Goal: Communication & Community: Share content

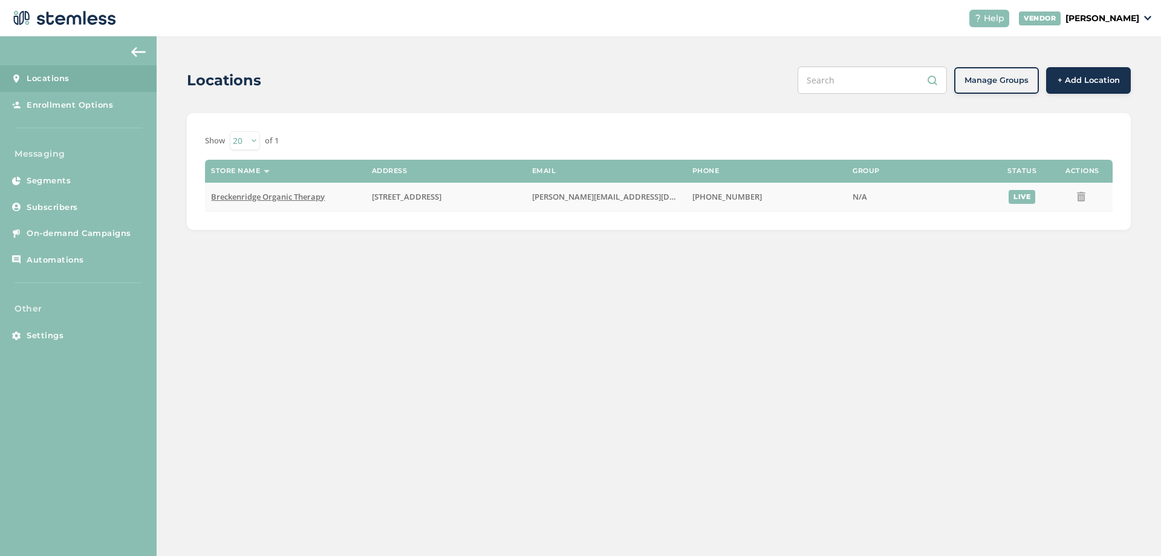
click at [304, 194] on span "Breckenridge Organic Therapy" at bounding box center [268, 196] width 114 height 11
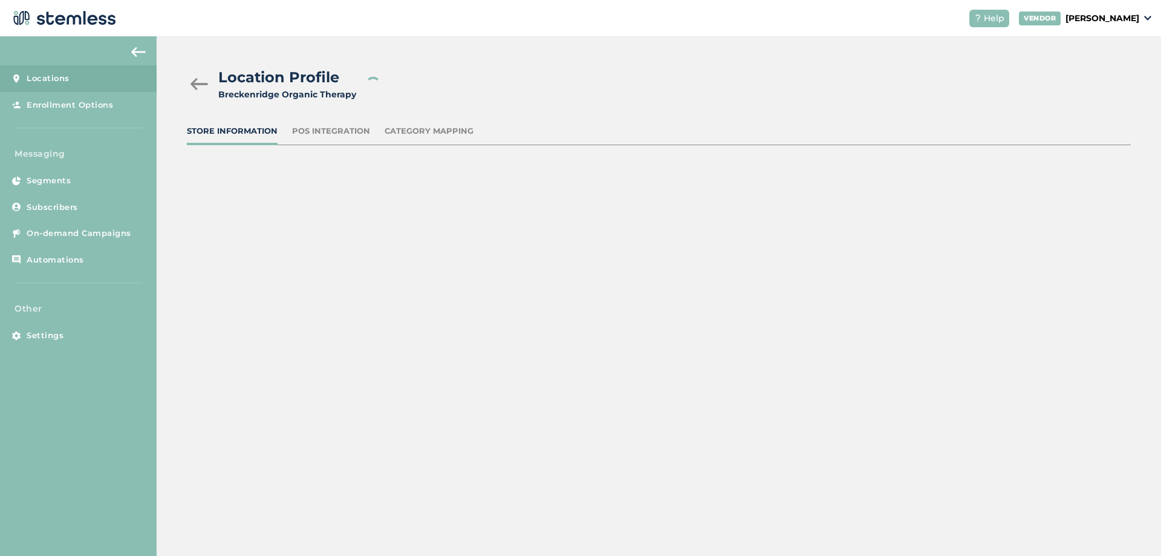
type input "[STREET_ADDRESS]"
type input "[PHONE_NUMBER]"
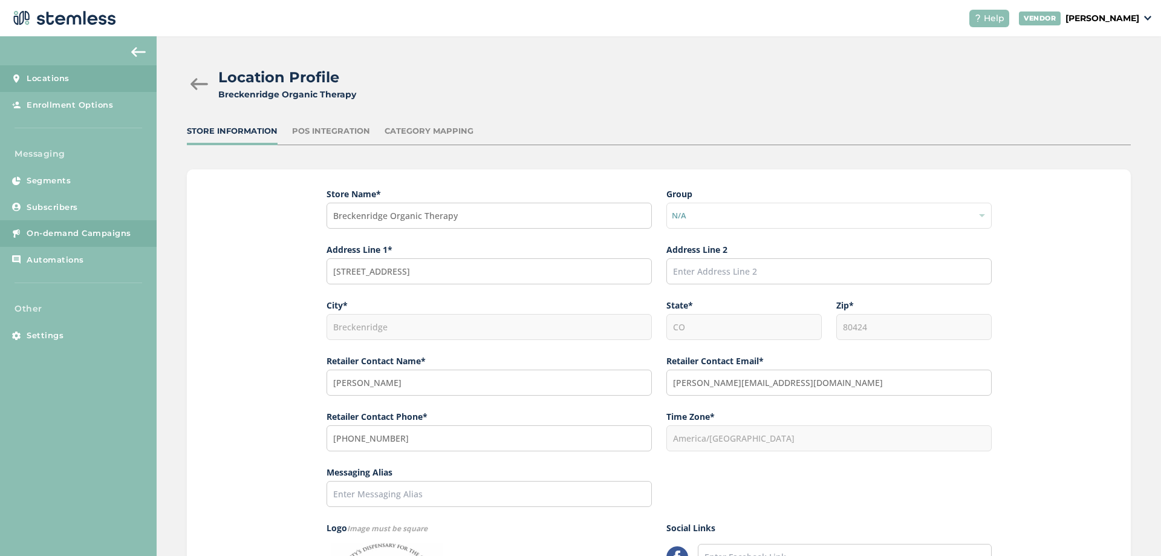
click at [96, 227] on link "On-demand Campaigns" at bounding box center [78, 233] width 157 height 27
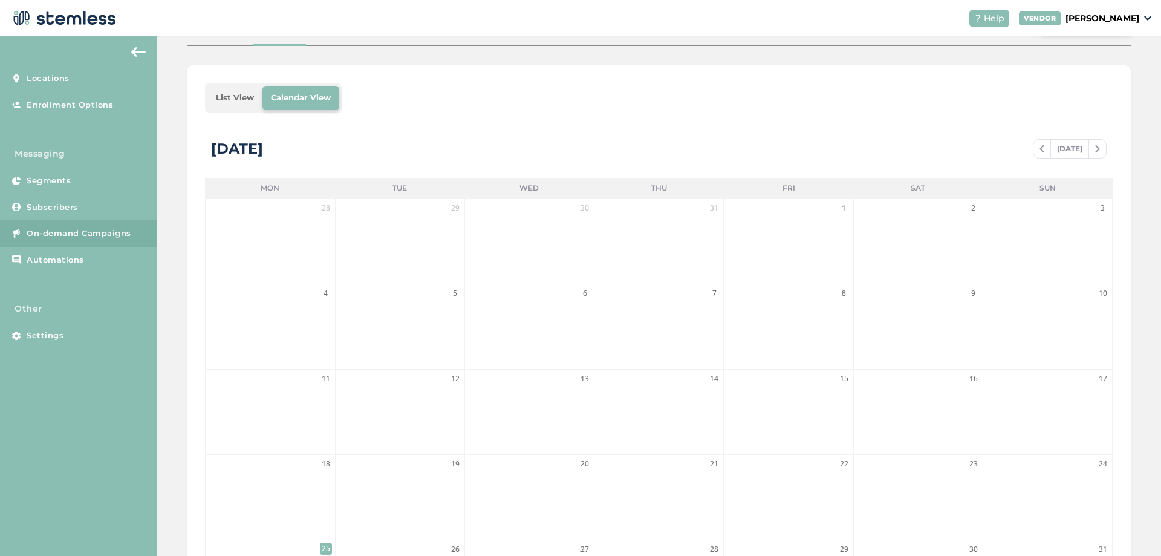
scroll to position [142, 0]
click at [1040, 150] on img at bounding box center [1042, 151] width 5 height 7
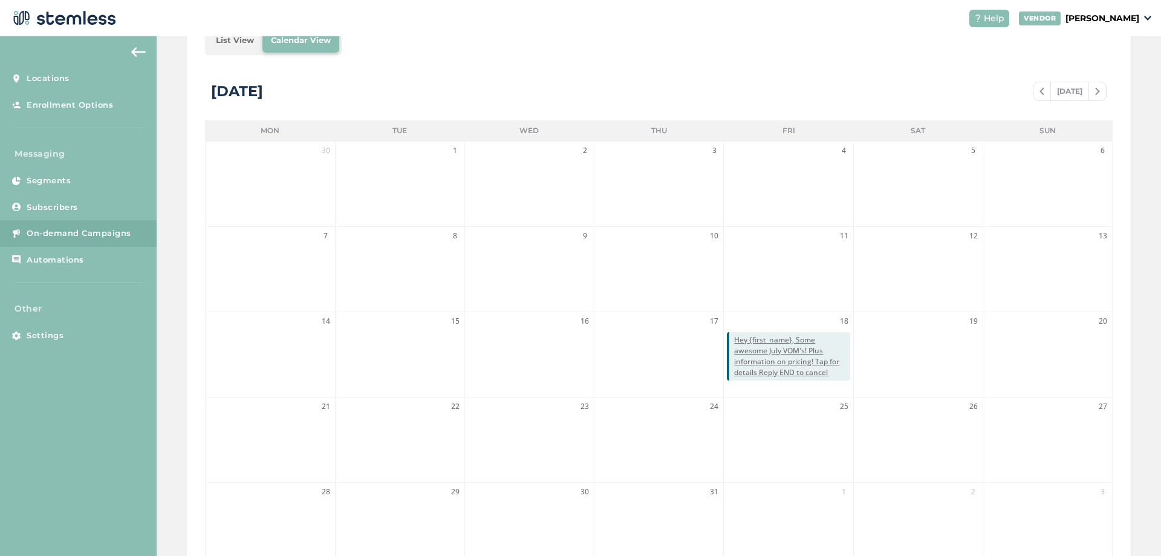
scroll to position [263, 0]
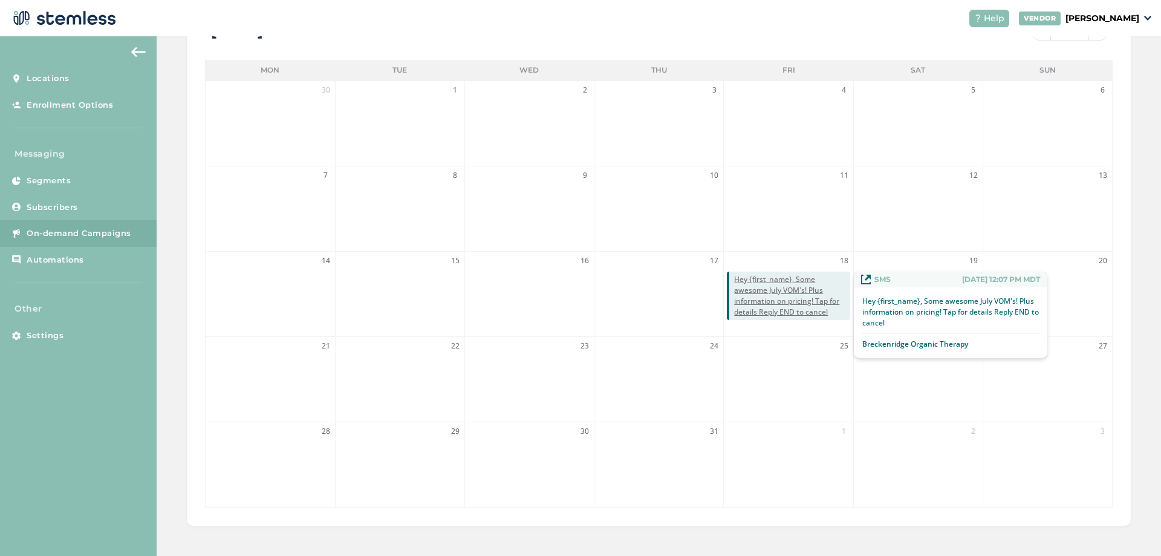
click at [778, 304] on span "Hey {first_name}, Some awesome July VOM's! Plus information on pricing! Tap for…" at bounding box center [792, 296] width 116 height 44
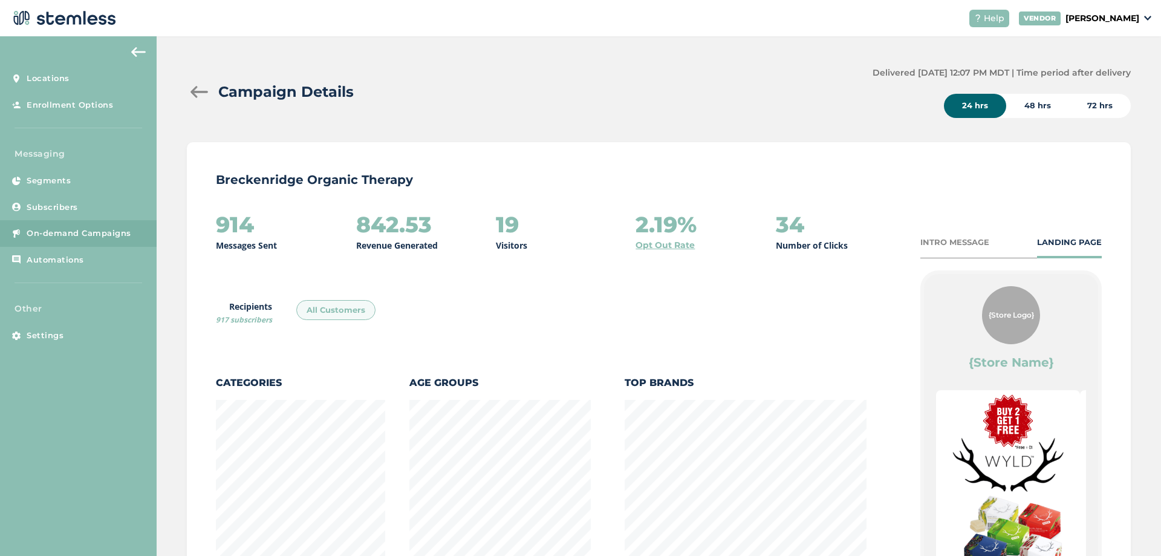
scroll to position [663, 937]
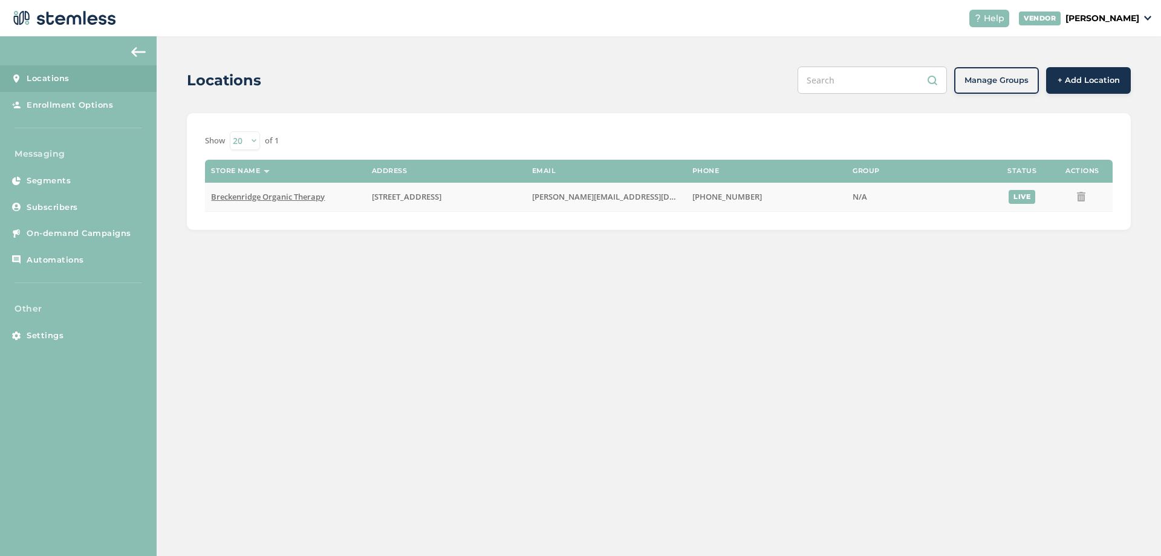
click at [303, 198] on span "Breckenridge Organic Therapy" at bounding box center [268, 196] width 114 height 11
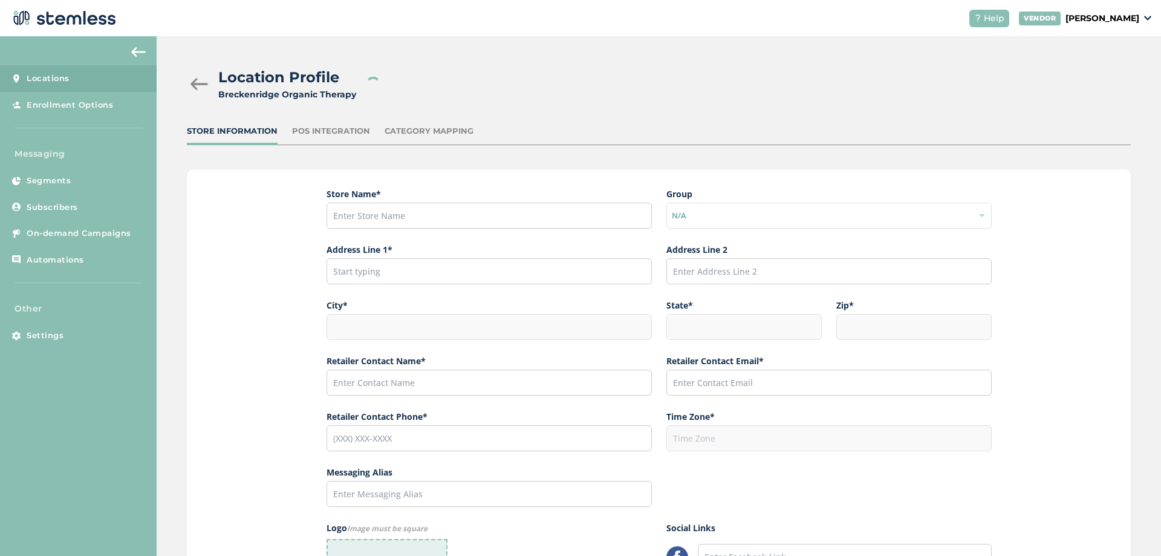
type input "Breckenridge Organic Therapy"
type input "[STREET_ADDRESS]"
type input "Breckenridge"
type input "CO"
type input "80424"
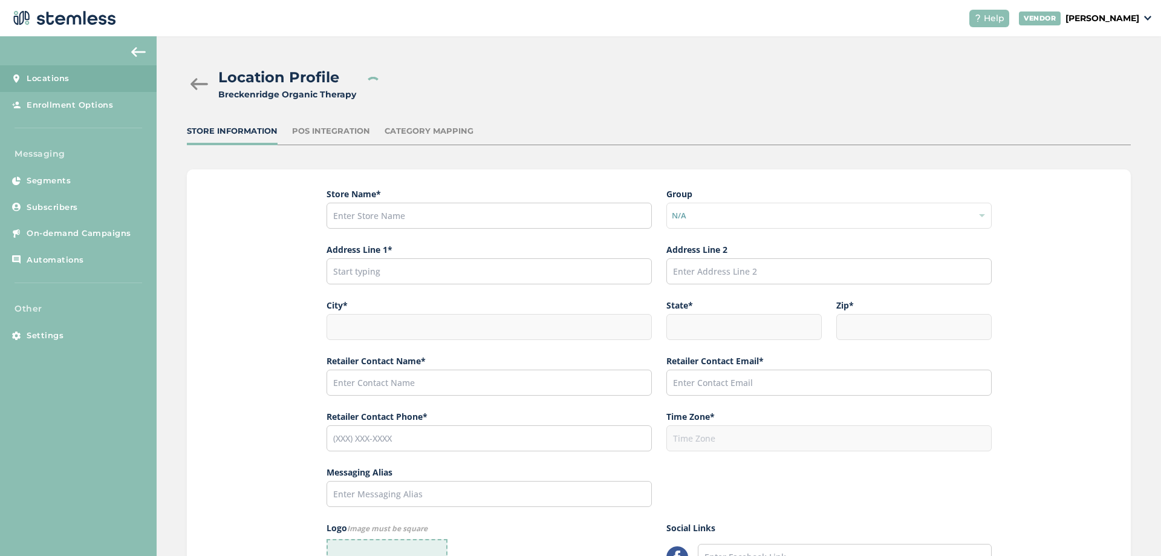
type input "[PERSON_NAME]"
type input "[PERSON_NAME][EMAIL_ADDRESS][DOMAIN_NAME]"
type input "[PHONE_NUMBER]"
type input "America/[GEOGRAPHIC_DATA]"
type input "[URL][DOMAIN_NAME]"
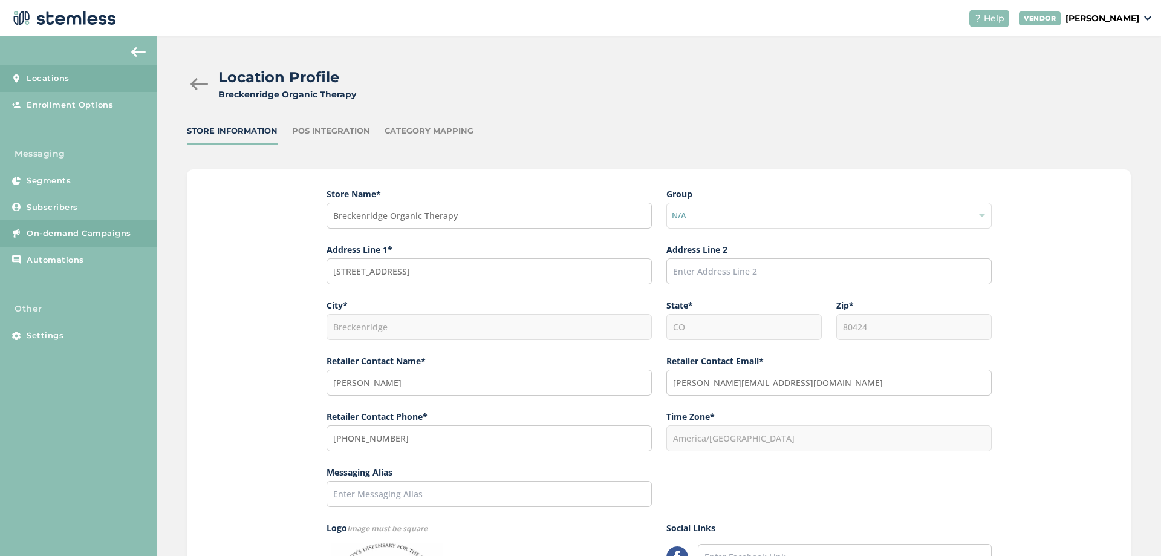
click at [106, 230] on span "On-demand Campaigns" at bounding box center [79, 233] width 105 height 12
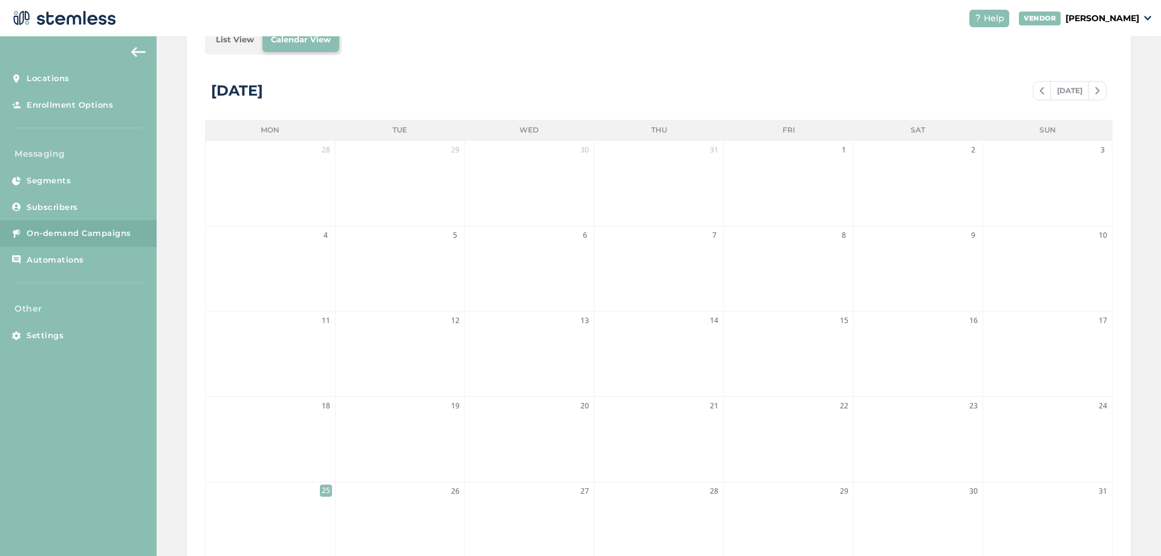
scroll to position [82, 0]
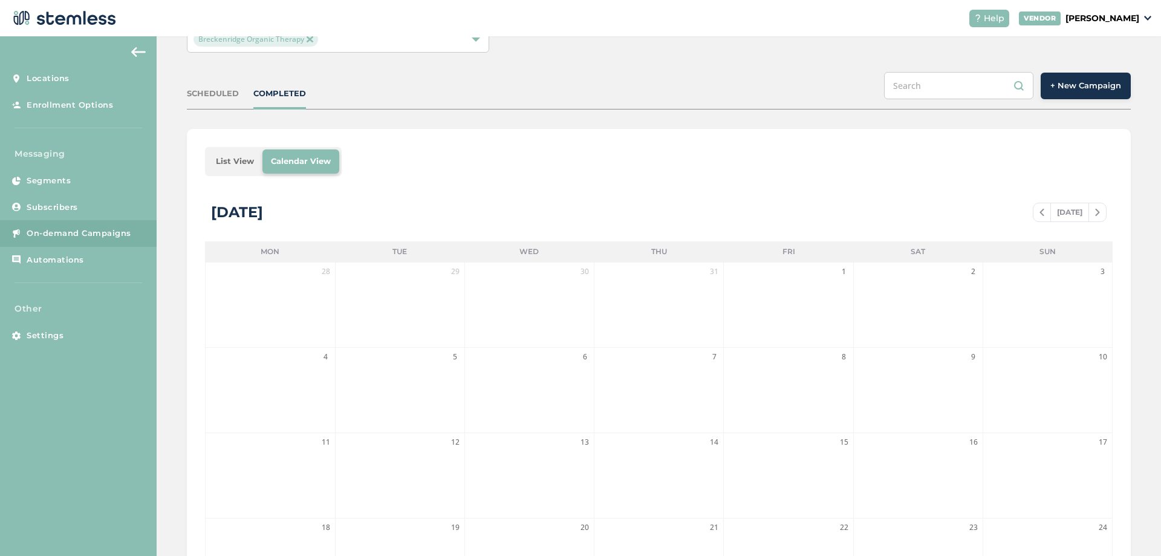
click at [1098, 89] on span "+ New Campaign" at bounding box center [1085, 86] width 71 height 12
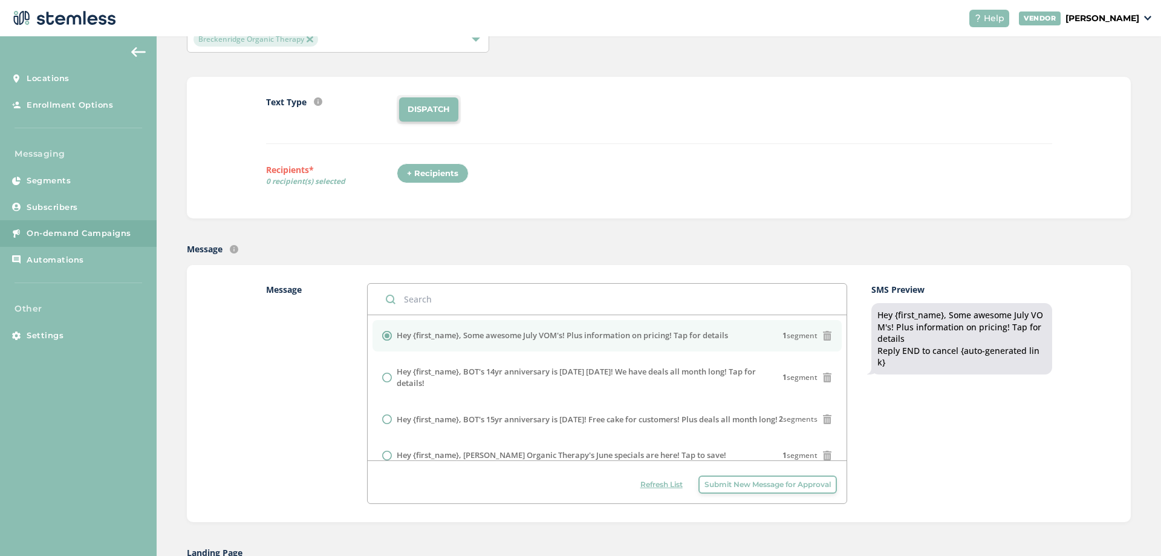
click at [406, 172] on div "+ Recipients" at bounding box center [433, 173] width 72 height 21
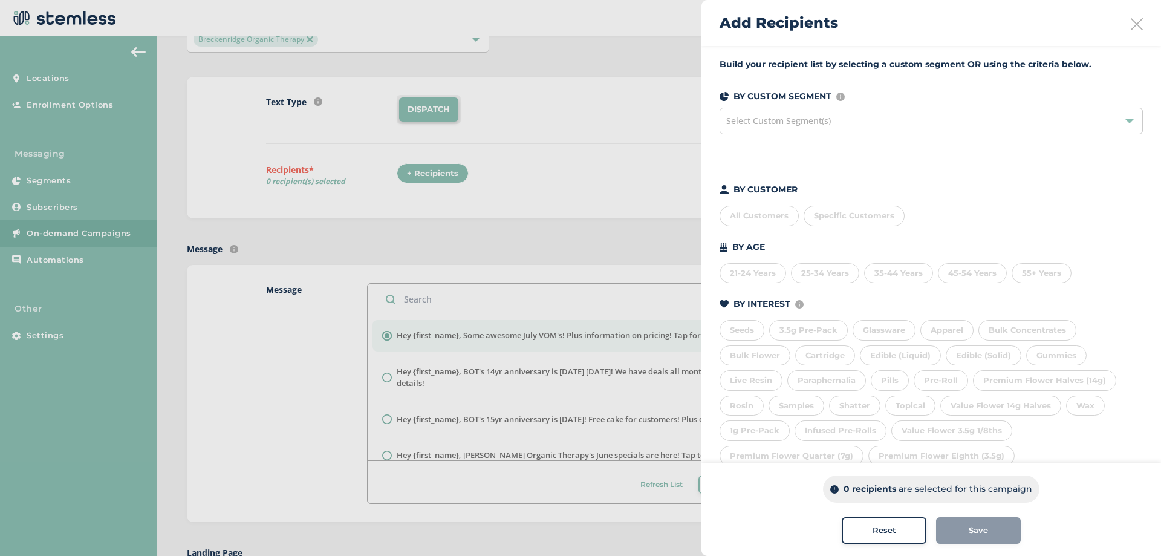
click at [761, 126] on span "Select Custom Segment(s)" at bounding box center [778, 120] width 105 height 11
click at [750, 207] on div "All Customers" at bounding box center [759, 216] width 79 height 21
click at [995, 536] on div "Save" at bounding box center [978, 530] width 65 height 12
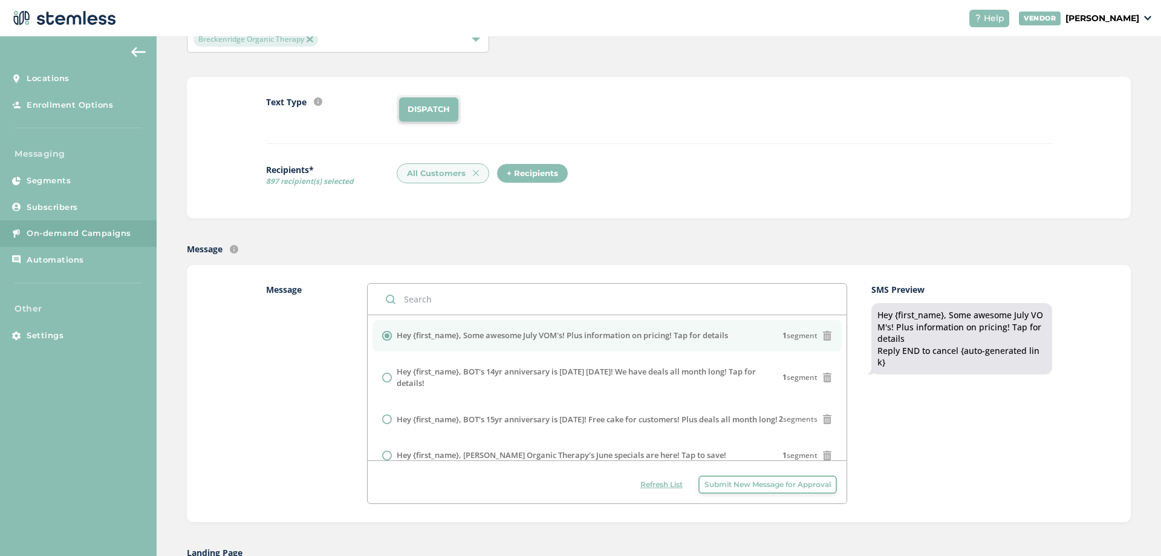
click at [734, 483] on span "Submit New Message for Approval" at bounding box center [768, 484] width 126 height 11
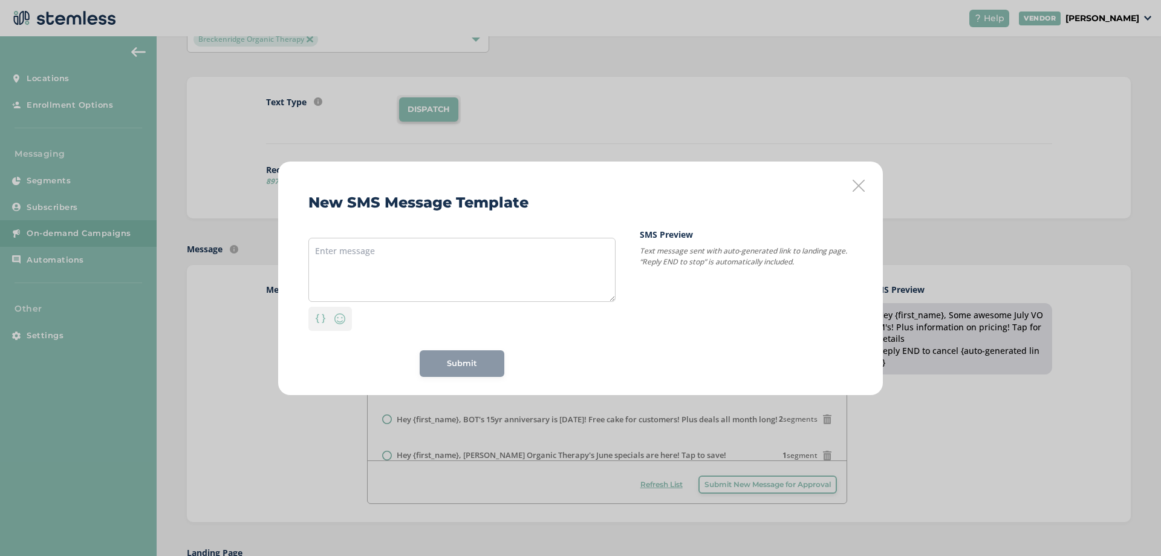
click at [861, 184] on icon at bounding box center [859, 186] width 12 height 12
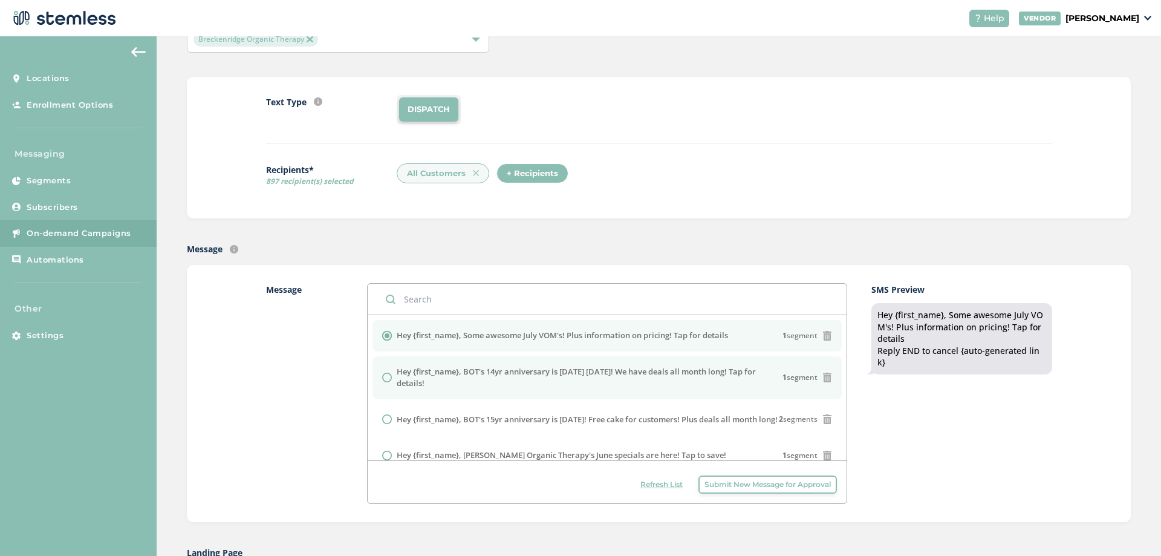
drag, startPoint x: 475, startPoint y: 337, endPoint x: 445, endPoint y: 373, distance: 46.4
click at [445, 373] on label "Hey {first_name}, BOT's 14yr anniversary is [DATE] [DATE]! We have deals all mo…" at bounding box center [590, 378] width 386 height 24
radio input "false"
radio input "true"
click at [463, 336] on label "Hey {first_name}, Some awesome July VOM's! Plus information on pricing! Tap for…" at bounding box center [562, 336] width 331 height 12
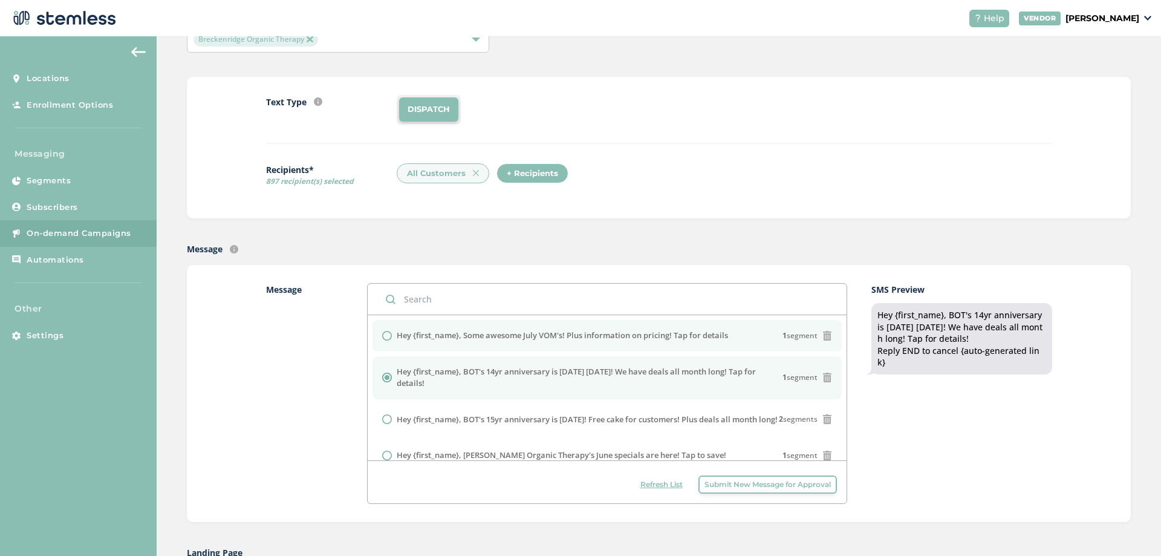
radio input "true"
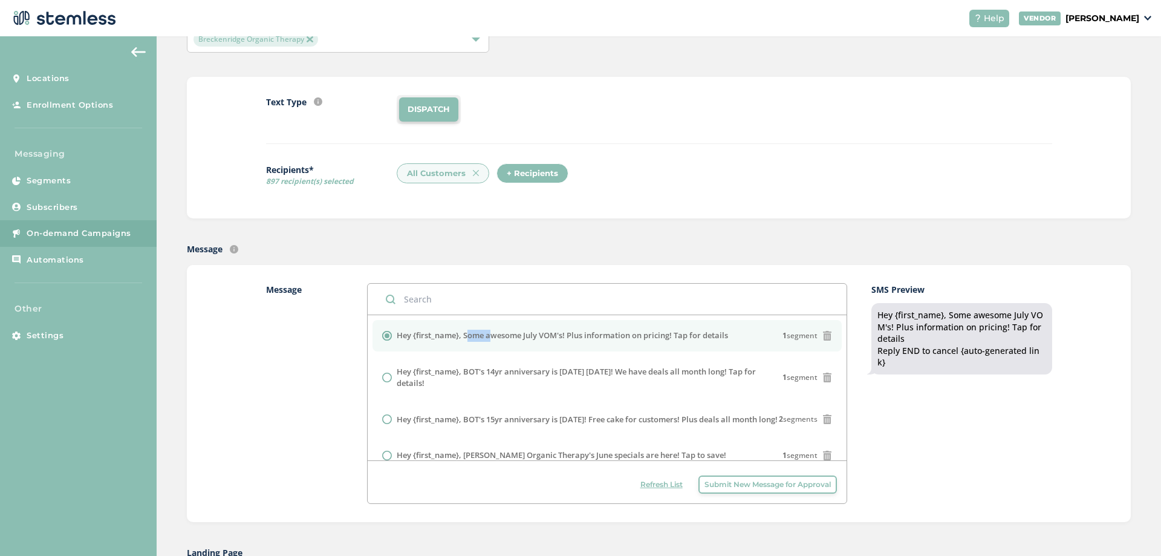
click at [463, 336] on label "Hey {first_name}, Some awesome July VOM's! Plus information on pricing! Tap for…" at bounding box center [562, 336] width 331 height 12
copy label "Hey {first_name}, Some awesome July VOM's! Plus information on pricing! Tap for…"
click at [791, 486] on span "Submit New Message for Approval" at bounding box center [768, 484] width 126 height 11
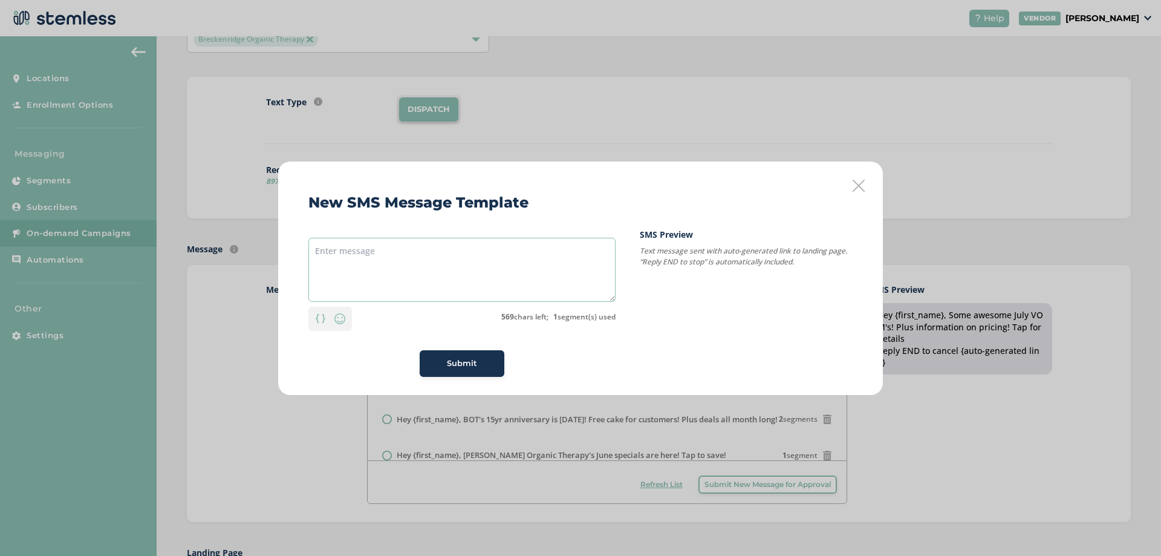
paste textarea "Hey {first_name}, Some awesome July VOM's! Plus information on pricing! Tap for…"
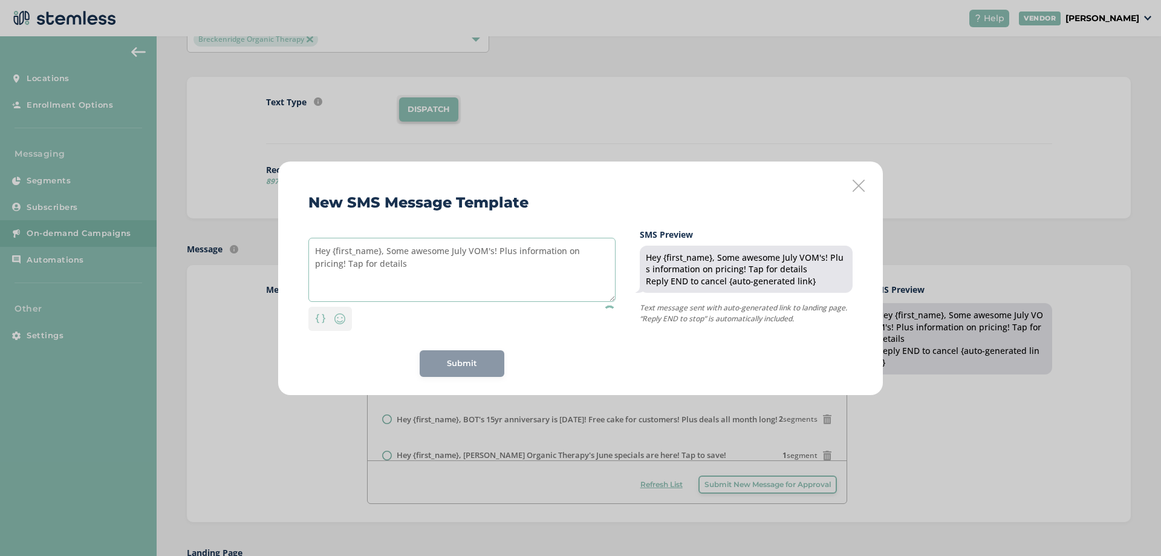
click at [434, 269] on textarea "Hey {first_name}, Some awesome July VOM's! Plus information on pricing! Tap for…" at bounding box center [461, 270] width 307 height 64
click at [449, 262] on textarea "Hey {first_name}, Some awesome July VOM's! Plus information on pricing! Tap for…" at bounding box center [461, 270] width 307 height 64
drag, startPoint x: 386, startPoint y: 251, endPoint x: 477, endPoint y: 272, distance: 93.7
click at [477, 272] on textarea "Hey {first_name}, Some awesome July VOM's! Plus information on pricing! Tap for…" at bounding box center [461, 270] width 307 height 64
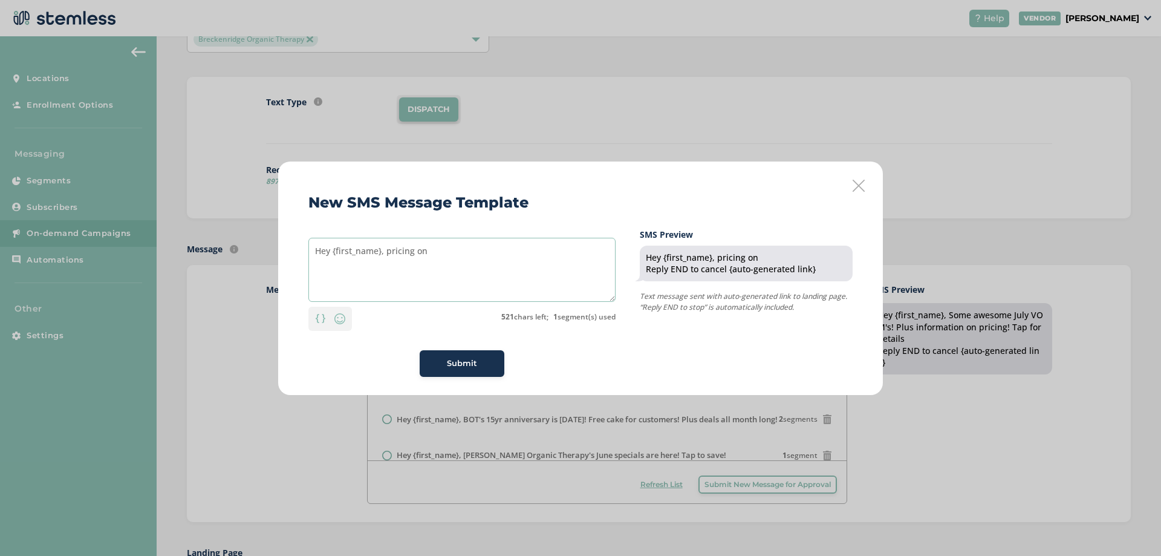
drag, startPoint x: 388, startPoint y: 250, endPoint x: 452, endPoint y: 252, distance: 63.5
click at [452, 252] on textarea "Hey {first_name}, pricing on" at bounding box center [461, 270] width 307 height 64
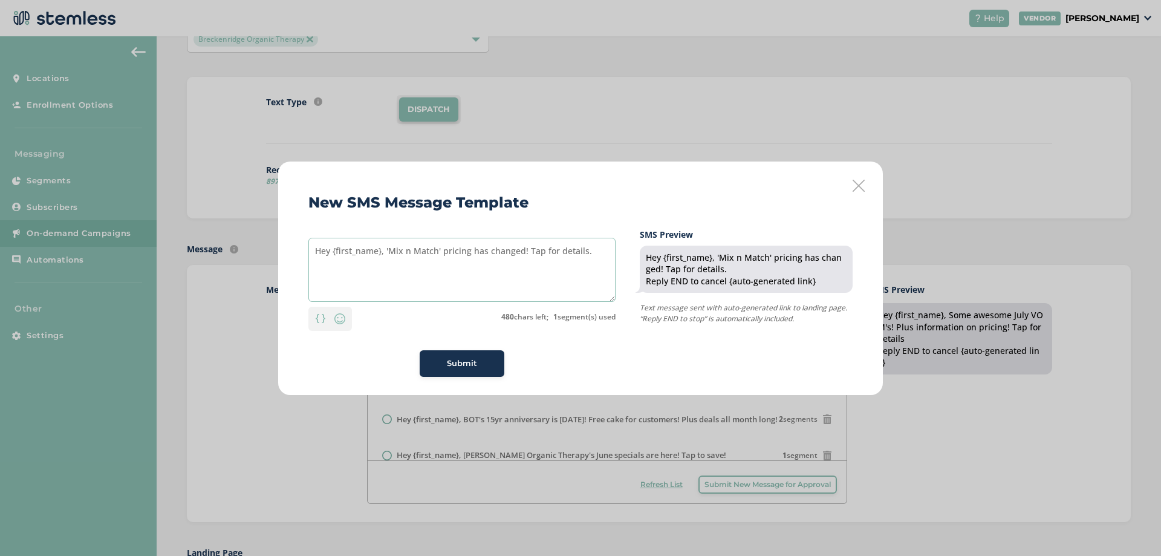
type textarea "Hey {first_name}, 'Mix n Match' pricing has changed! Tap for details."
click at [488, 369] on div "Submit" at bounding box center [461, 363] width 65 height 12
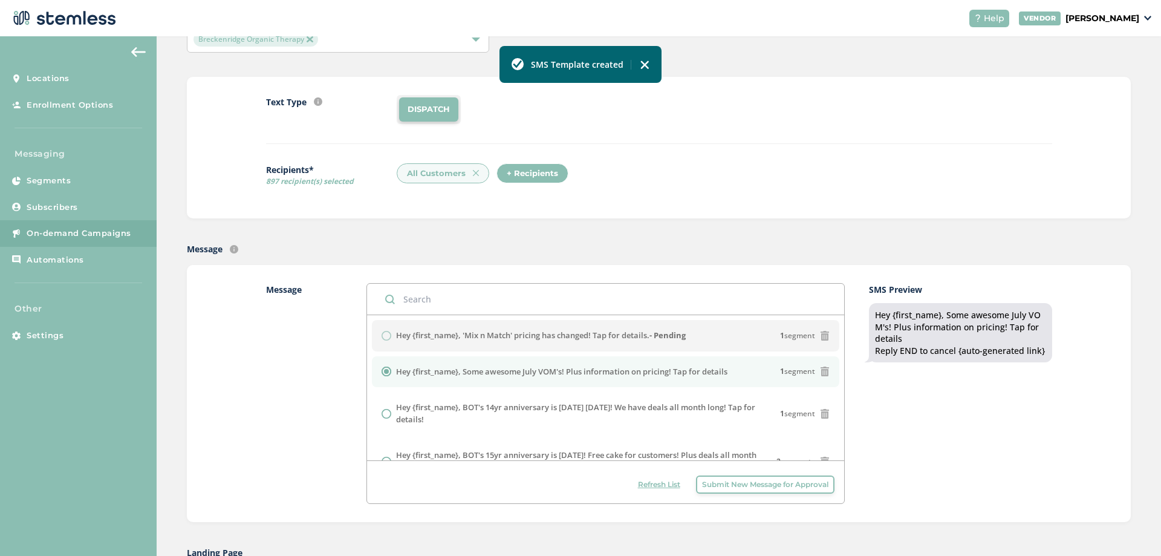
click at [772, 489] on span "Submit New Message for Approval" at bounding box center [765, 484] width 126 height 11
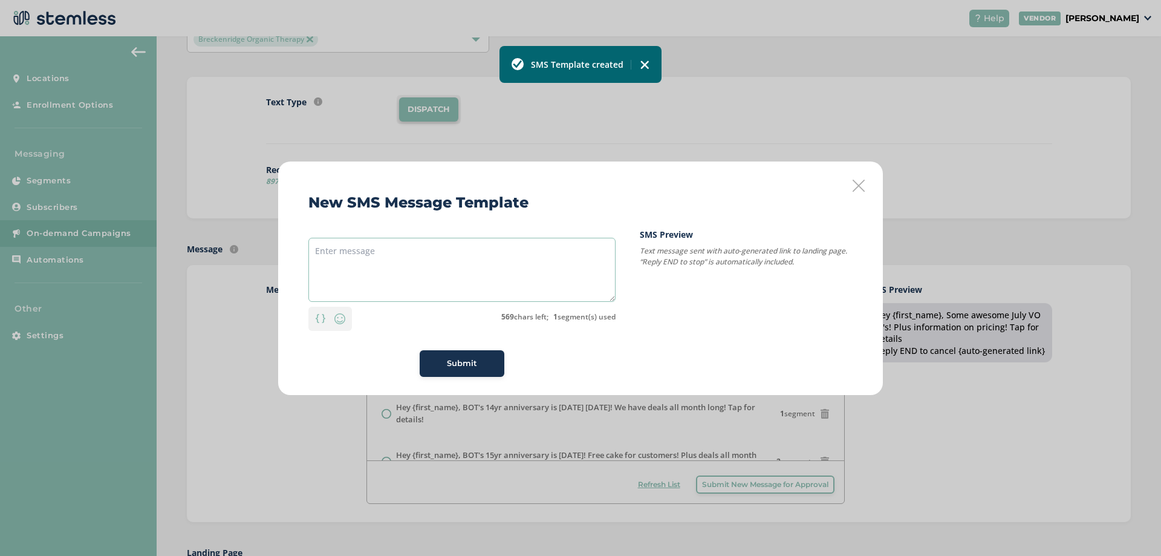
paste textarea "Hey {first_name}, Some awesome July VOM's! Plus information on pricing! Tap for…"
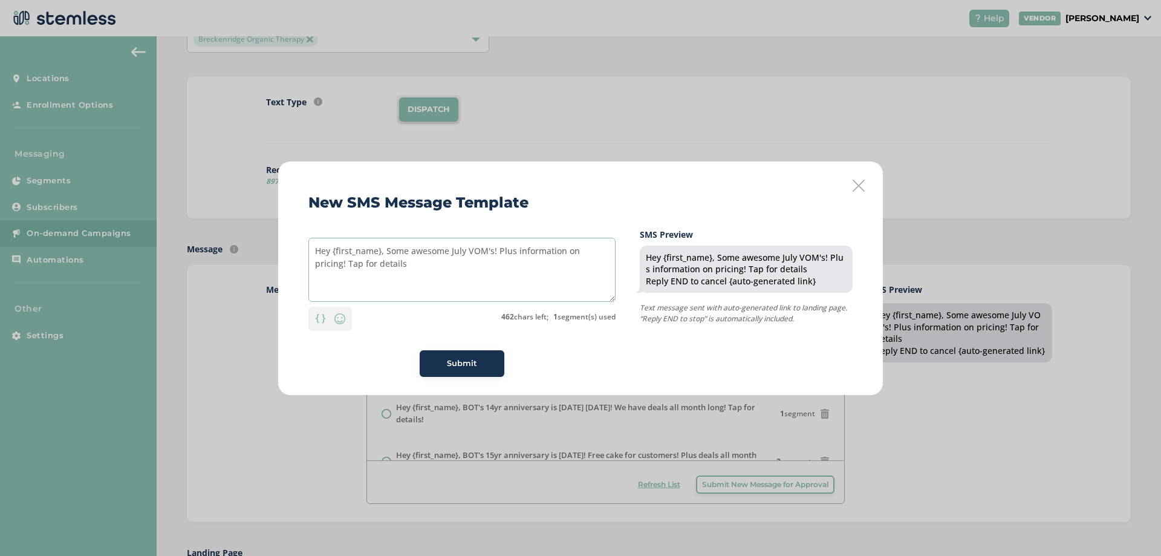
drag, startPoint x: 388, startPoint y: 252, endPoint x: 506, endPoint y: 286, distance: 122.3
click at [506, 286] on textarea "Hey {first_name}, Some awesome July VOM's! Plus information on pricing! Tap for…" at bounding box center [461, 270] width 307 height 64
type textarea "Hey {first_name}, Some new pricing worth checking out!"
click at [344, 322] on img at bounding box center [340, 318] width 15 height 15
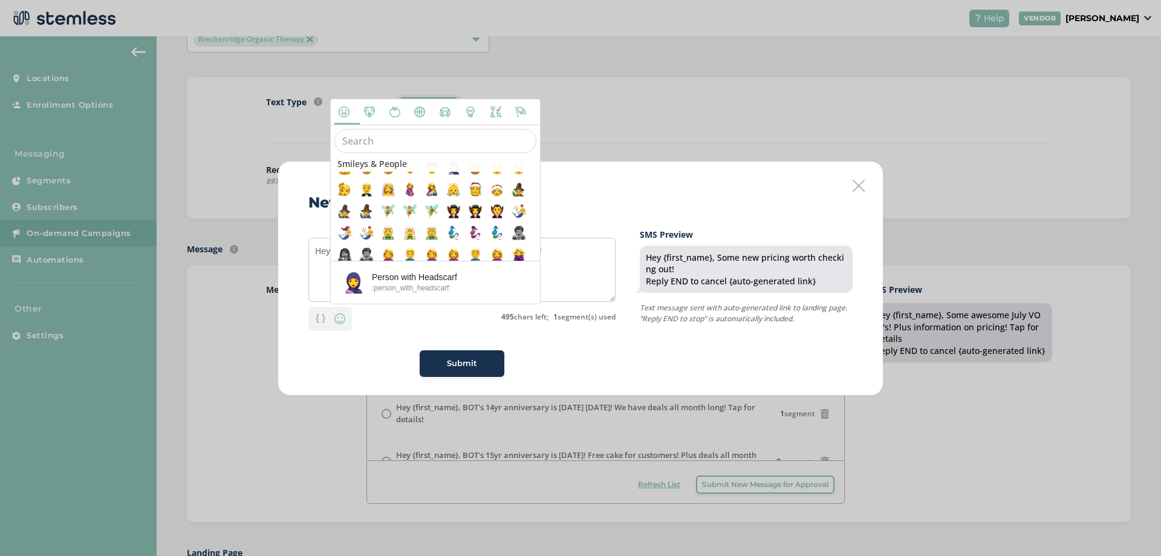
scroll to position [363, 0]
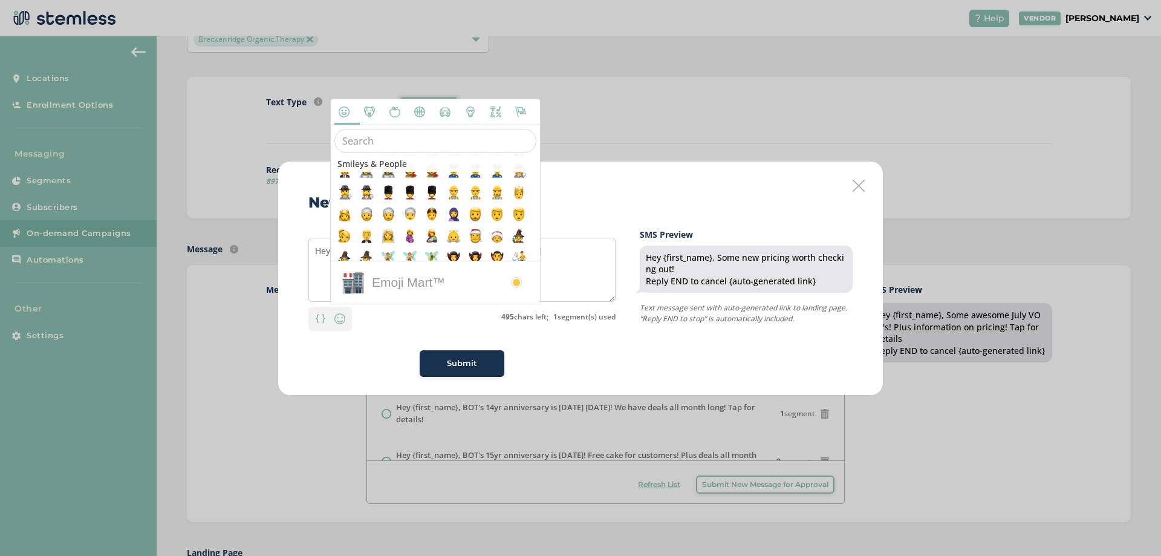
click at [414, 147] on input "text" at bounding box center [435, 141] width 202 height 24
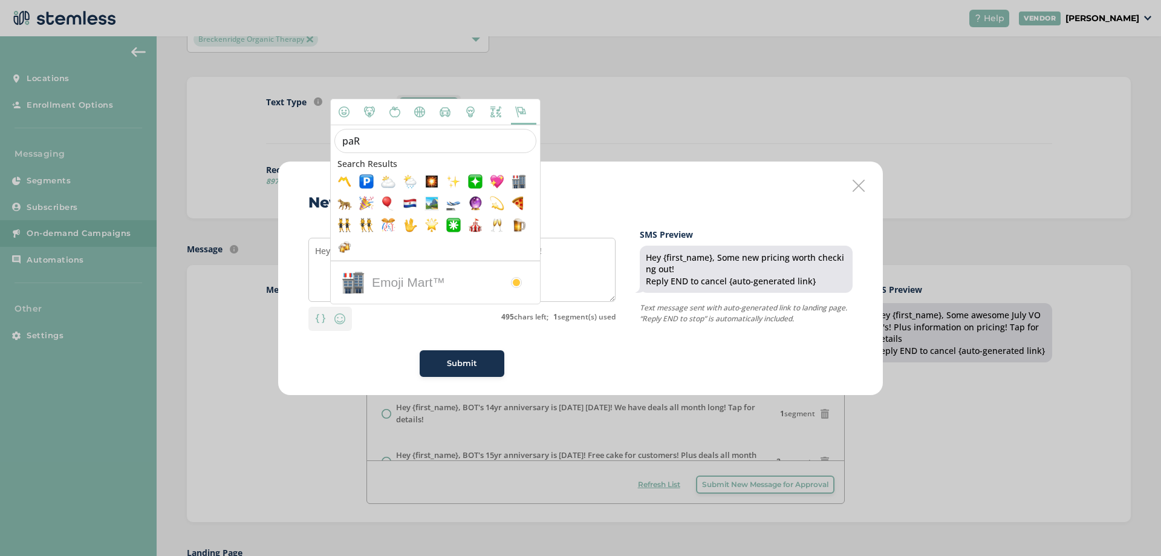
scroll to position [0, 0]
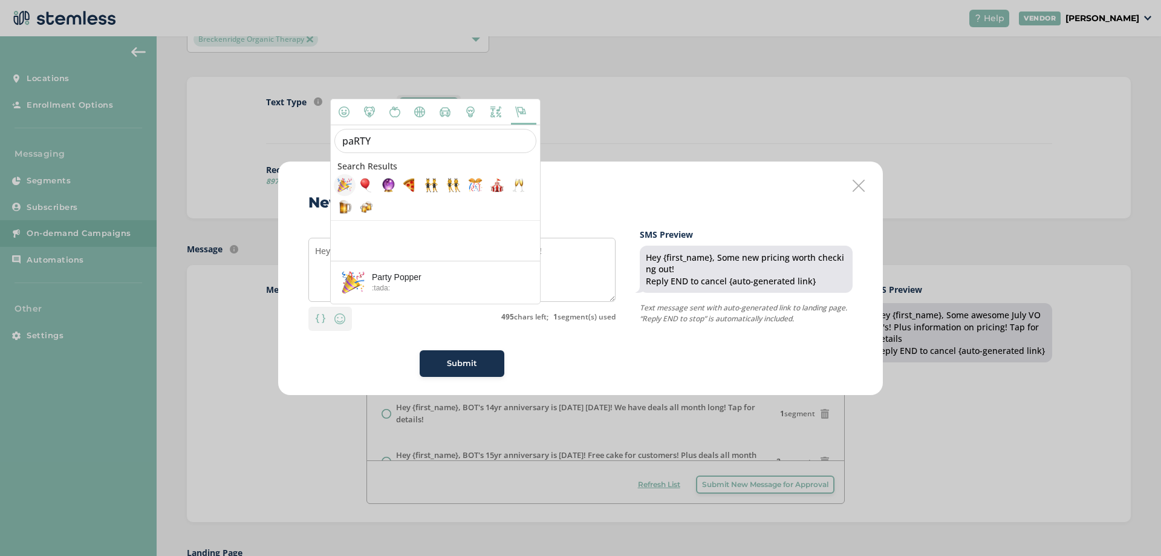
type input "paRTY"
click at [345, 188] on span at bounding box center [344, 185] width 15 height 15
click at [603, 195] on div "New SMS Message Template Hey {first_name}, Some new pricing worth checking out!…" at bounding box center [580, 277] width 605 height 233
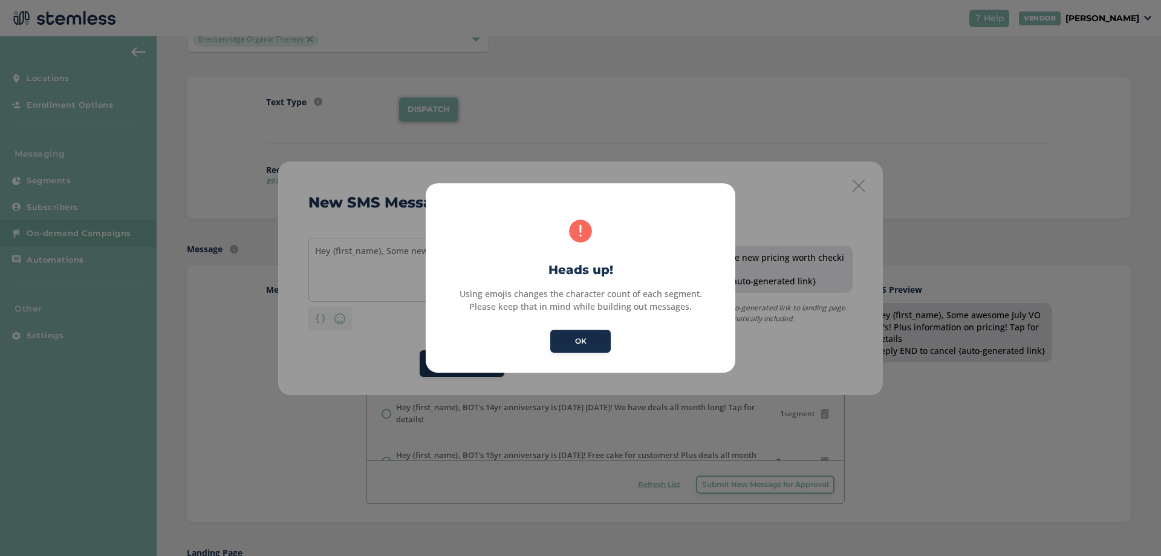
click at [592, 347] on button "OK" at bounding box center [580, 341] width 60 height 23
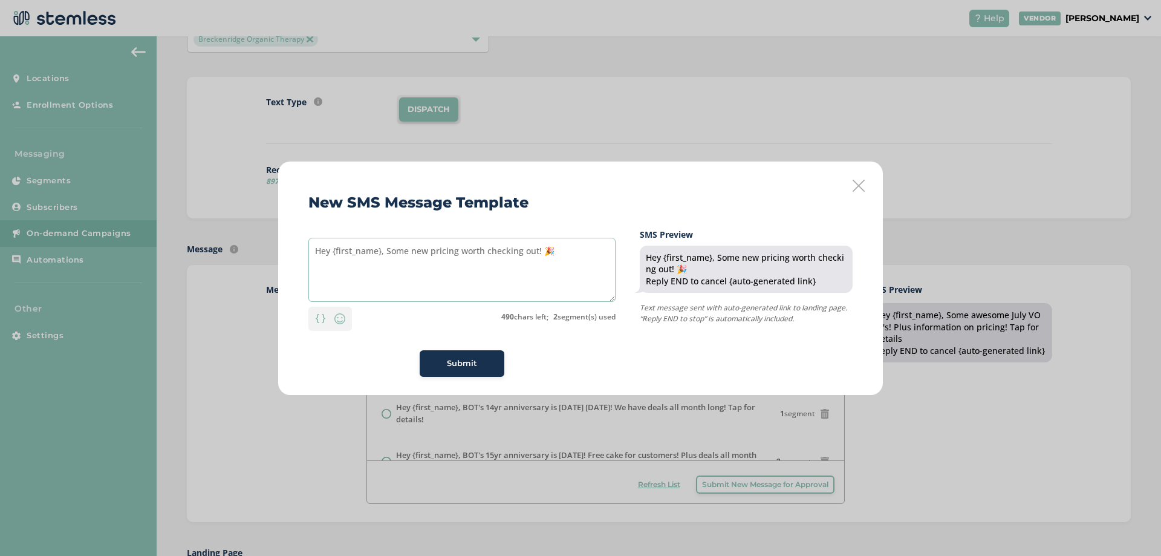
click at [558, 249] on textarea "Hey {first_name}, Some new pricing worth checking out! 🎉" at bounding box center [461, 270] width 307 height 64
click at [578, 207] on div "New SMS Message Template Hey {first_name}, Some new pricing worth checking out!…" at bounding box center [580, 277] width 605 height 233
click at [570, 255] on textarea "Hey {first_name}, Some new pricing worth checking out!" at bounding box center [461, 270] width 307 height 64
click at [602, 253] on textarea "Hey {first_name}, Some new pricing worth checking out! 'Mix n Match' has been a…" at bounding box center [461, 270] width 307 height 64
type textarea "Hey {first_name}, Some new pricing worth checking out! 'Mix n Match' deal has b…"
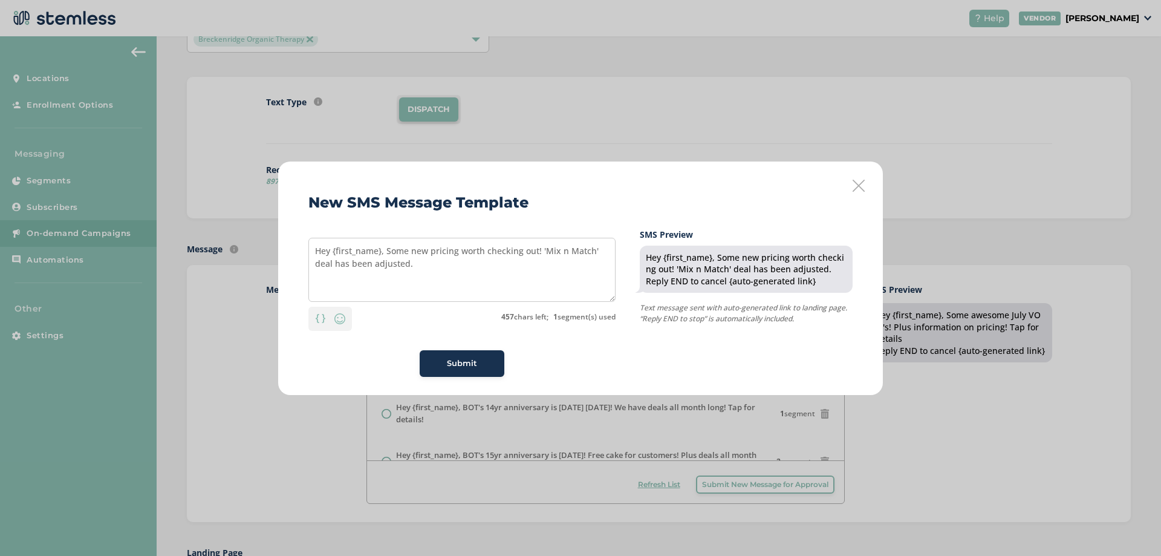
click at [480, 362] on div "Submit" at bounding box center [461, 363] width 65 height 12
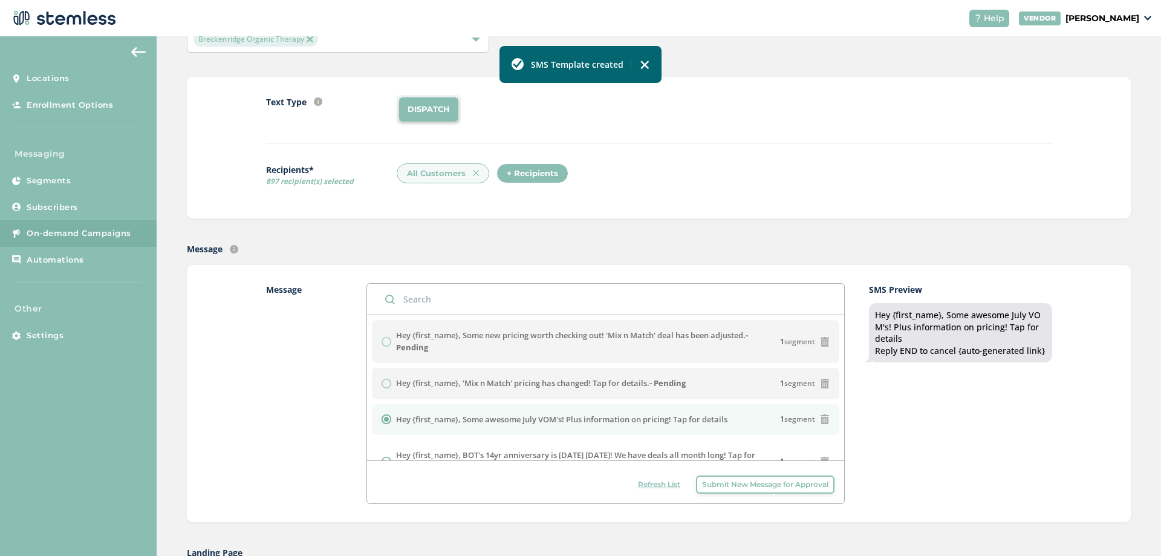
click at [760, 481] on span "Submit New Message for Approval" at bounding box center [765, 484] width 126 height 11
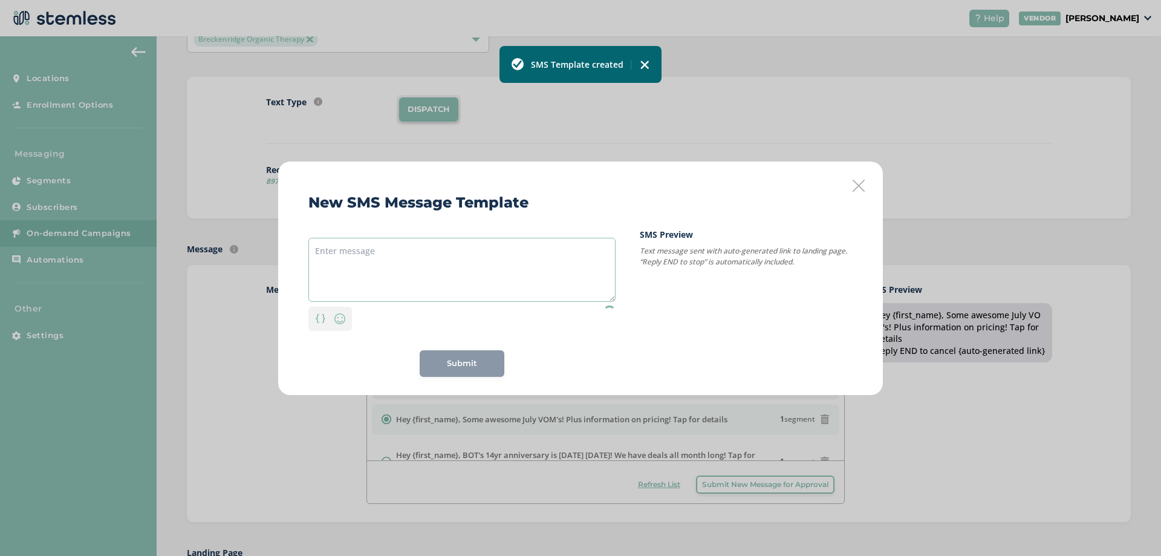
paste textarea "Hey {first_name}, Some awesome July VOM's! Plus information on pricing! Tap for…"
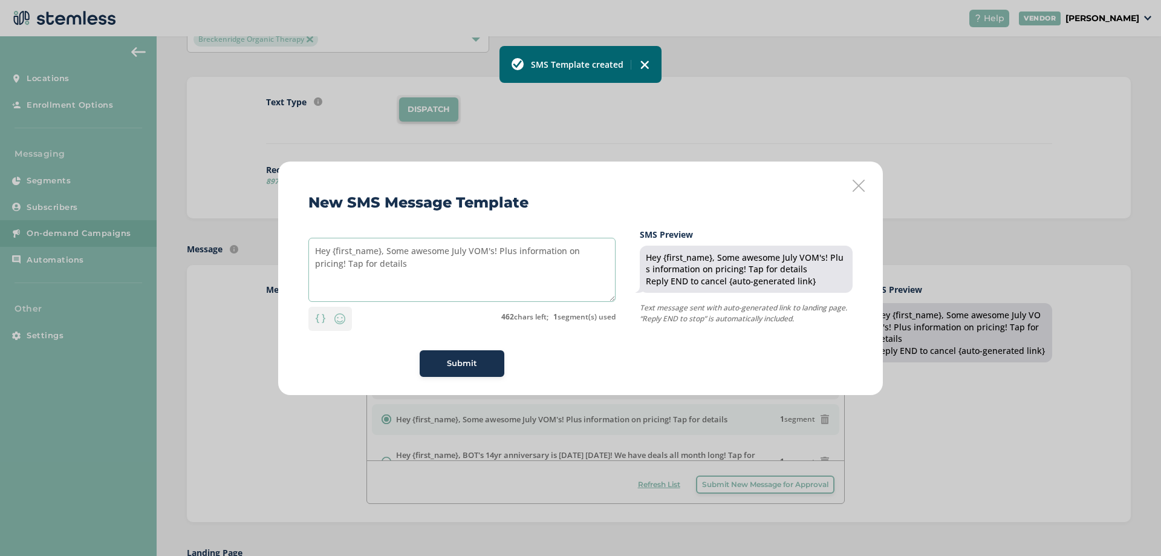
drag, startPoint x: 388, startPoint y: 250, endPoint x: 477, endPoint y: 290, distance: 98.0
click at [477, 290] on textarea "Hey {first_name}, Some awesome July VOM's! Plus information on pricing! Tap for…" at bounding box center [461, 270] width 307 height 64
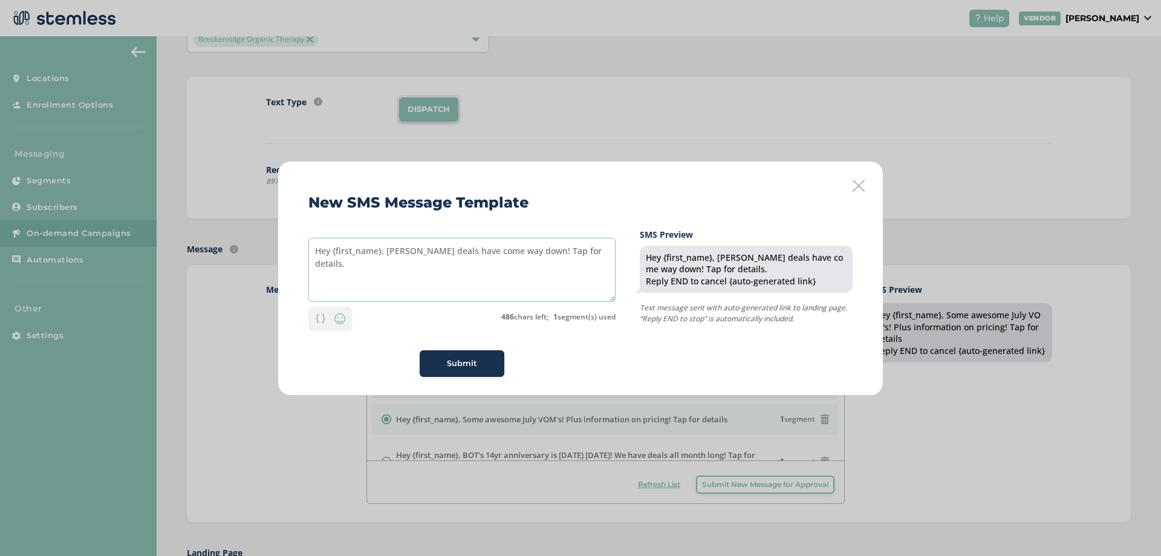
click at [386, 254] on textarea "Hey {first_name}, [PERSON_NAME] deals have come way down! Tap for details." at bounding box center [461, 270] width 307 height 64
click at [537, 253] on textarea "Hey {first_name}, moving into mud season our Oz deals have come way down! Tap f…" at bounding box center [461, 270] width 307 height 64
click at [418, 264] on textarea "Hey {first_name}, moving into mud season our Oz deals have come way down! Tap f…" at bounding box center [461, 270] width 307 height 64
type textarea "Hey {first_name}, moving into mud season our Oz deals have come way down! Tap f…"
click at [475, 368] on span "Submit" at bounding box center [462, 363] width 30 height 12
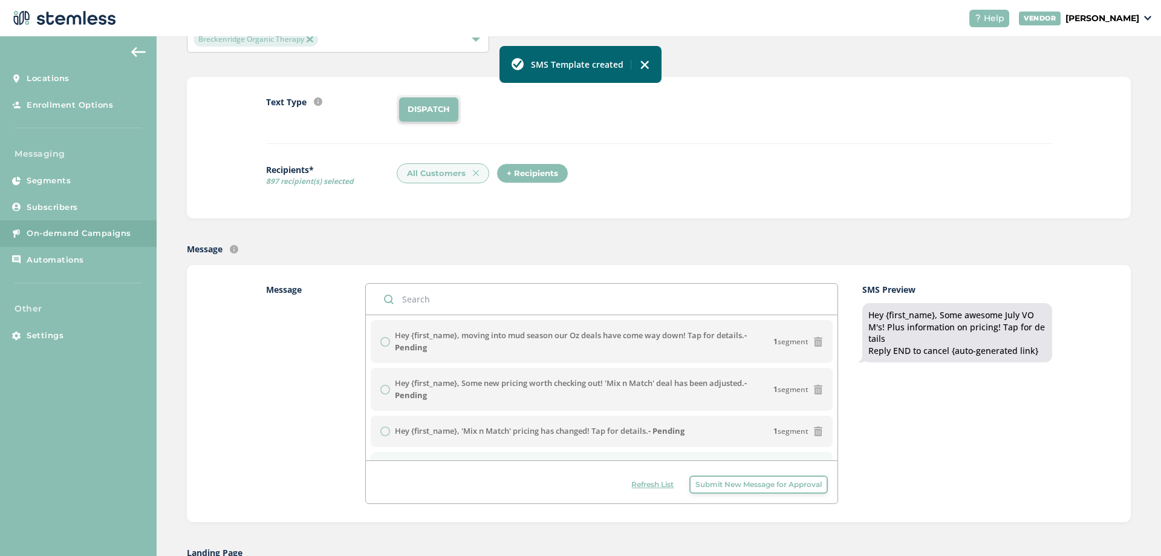
click at [734, 483] on span "Submit New Message for Approval" at bounding box center [758, 484] width 126 height 11
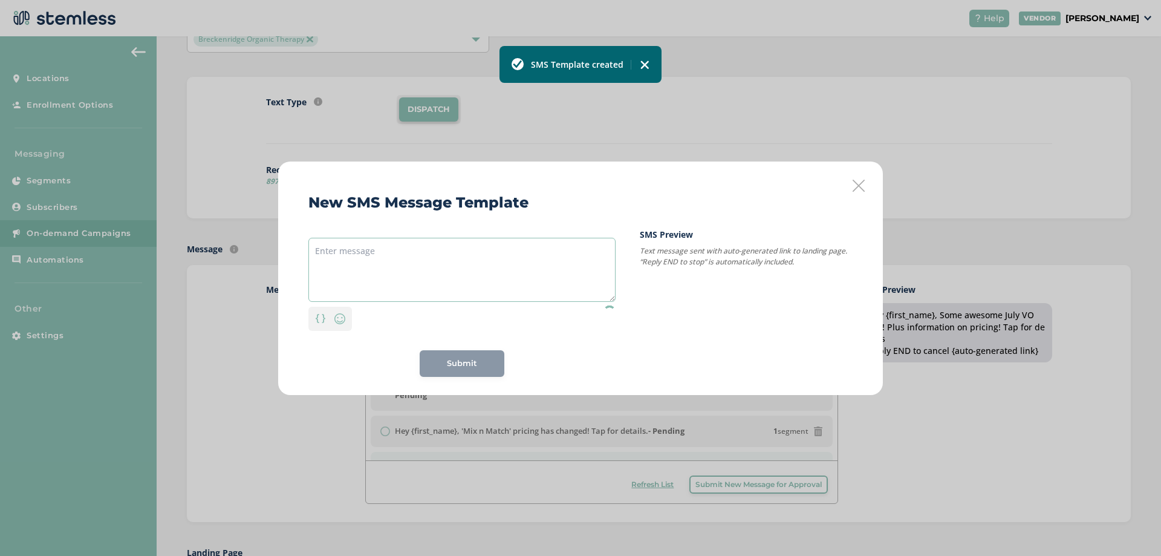
paste textarea "Hey {first_name}, Some awesome July VOM's! Plus information on pricing! Tap for…"
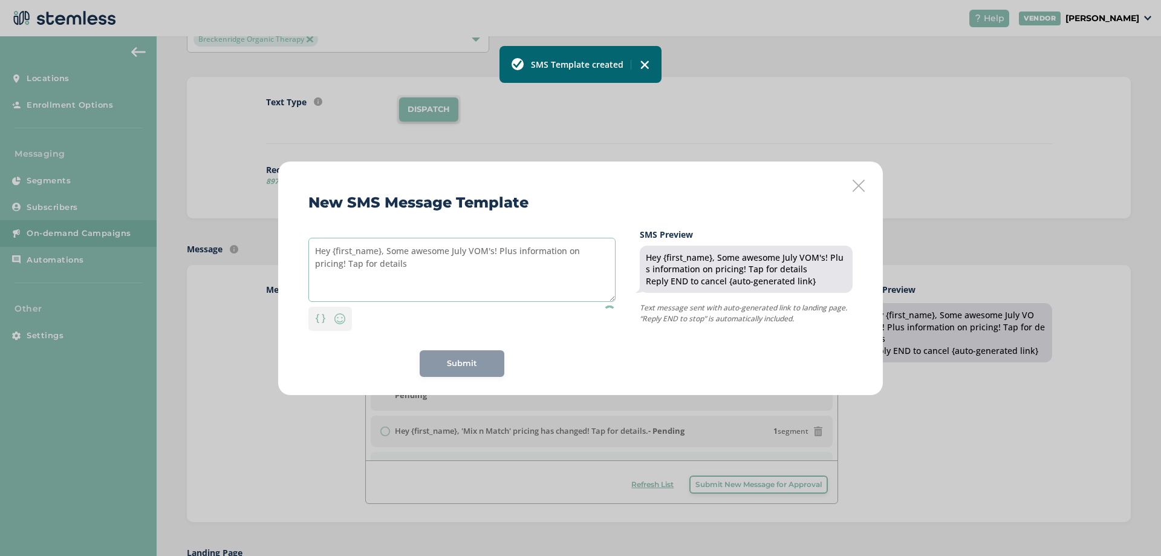
drag, startPoint x: 388, startPoint y: 250, endPoint x: 501, endPoint y: 285, distance: 117.6
click at [501, 285] on textarea "Hey {first_name}, Some awesome July VOM's! Plus information on pricing! Tap for…" at bounding box center [461, 270] width 307 height 64
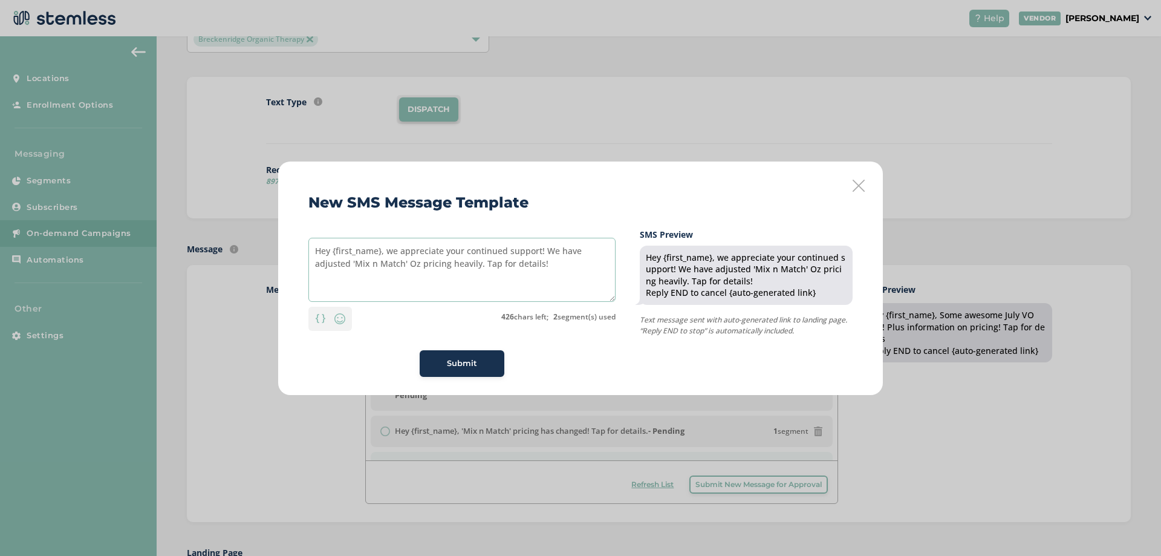
click at [467, 246] on textarea "Hey {first_name}, we appreciate your continued support! We have adjusted 'Mix n…" at bounding box center [461, 270] width 307 height 64
type textarea "Hey {first_name}, we appreciate your continued support! We have adjusted 'Mix n…"
click at [451, 365] on span "Submit" at bounding box center [462, 363] width 30 height 12
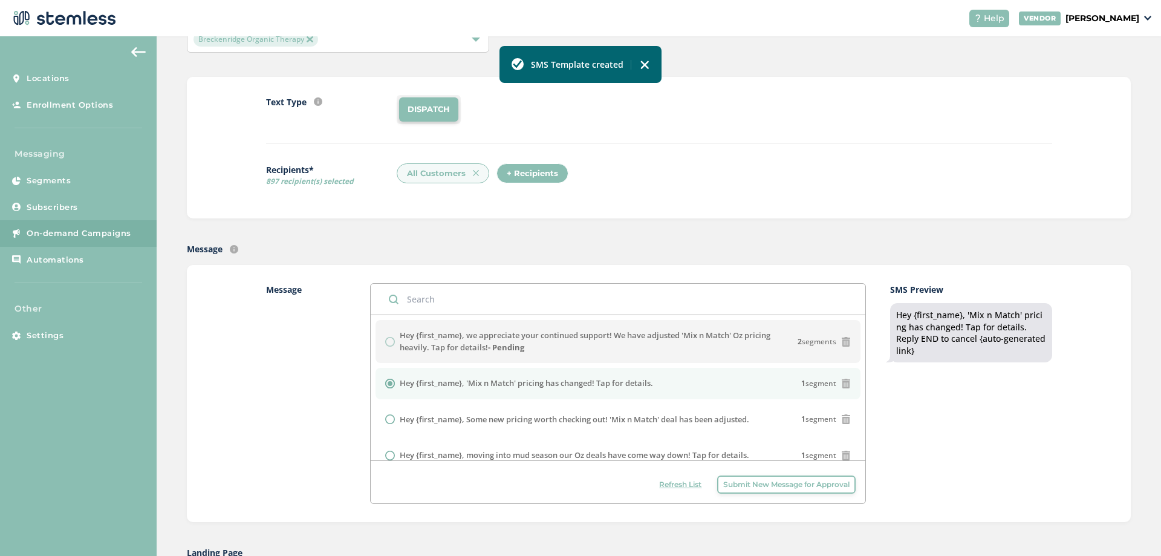
click at [785, 487] on span "Submit New Message for Approval" at bounding box center [786, 484] width 126 height 11
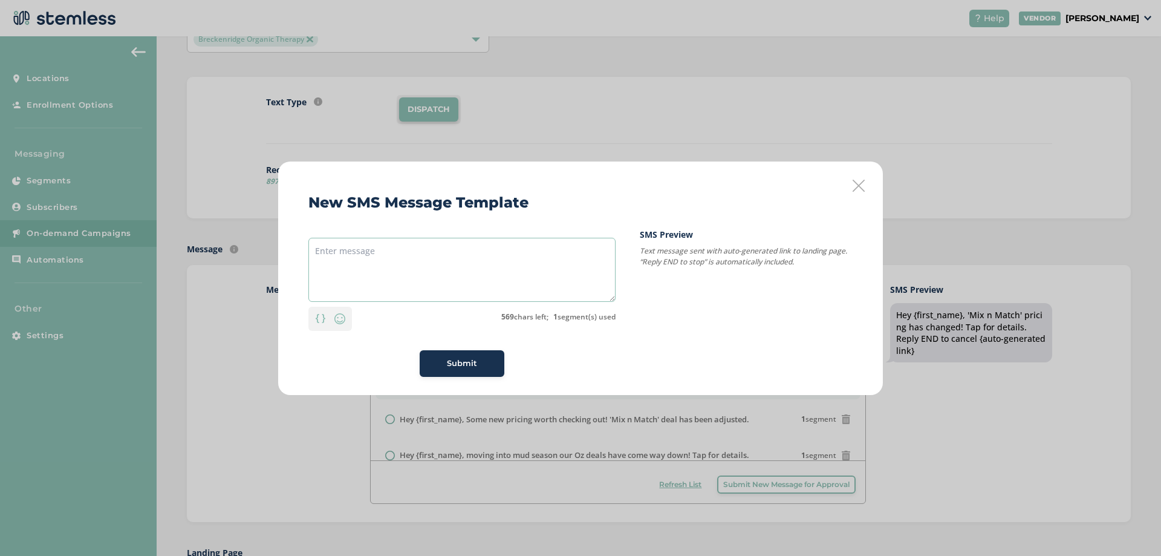
paste textarea "Hey {first_name}, we appreciate your continued support! We have adjusted 'Mix n…"
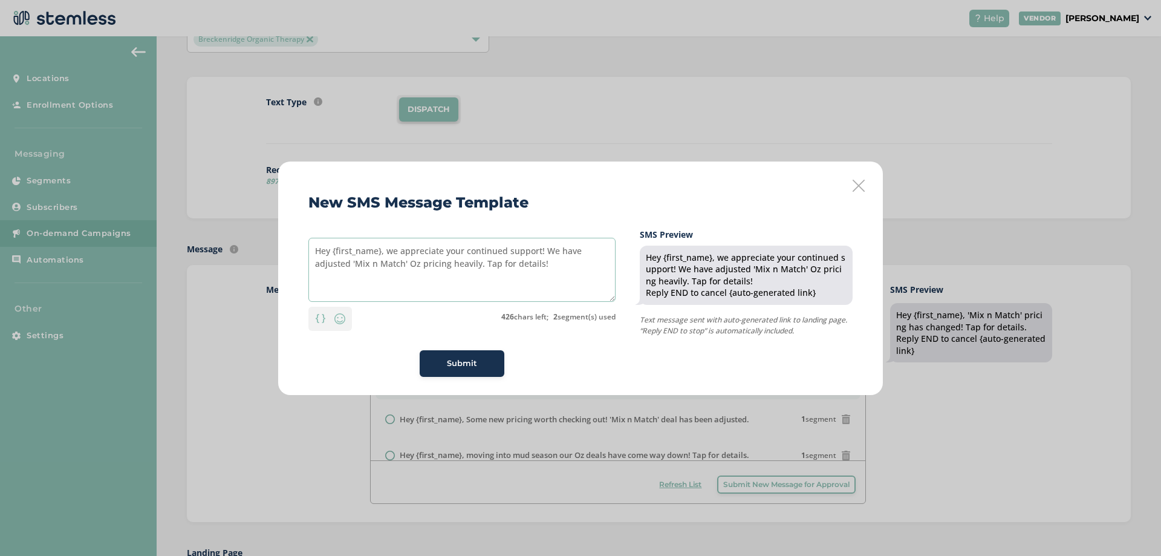
drag, startPoint x: 483, startPoint y: 264, endPoint x: 597, endPoint y: 276, distance: 114.9
click at [597, 276] on textarea "Hey {first_name}, we appreciate your continued support! We have adjusted 'Mix n…" at bounding box center [461, 270] width 307 height 64
click at [587, 207] on div "New SMS Message Template Hey {first_name}, we appreciate your continued support…" at bounding box center [580, 277] width 605 height 233
drag, startPoint x: 388, startPoint y: 250, endPoint x: 556, endPoint y: 268, distance: 168.4
click at [556, 268] on textarea "Hey {first_name}, we appreciate your continued support! We have adjusted 'Mix n…" at bounding box center [461, 270] width 307 height 64
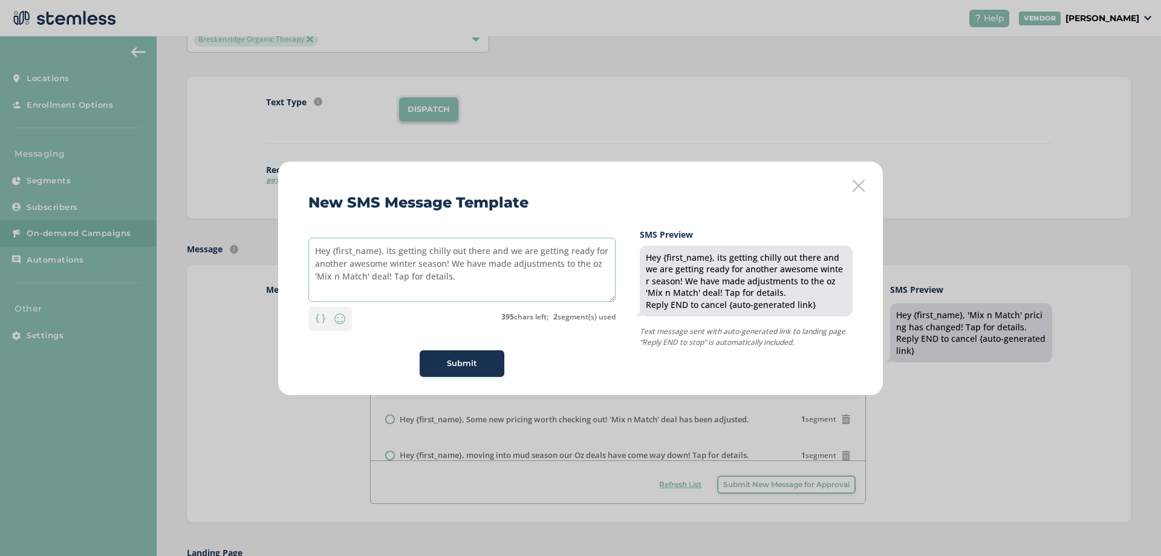
type textarea "Hey {first_name}, its getting chilly out there and we are getting ready for ano…"
click at [590, 223] on div "New SMS Message Template Hey {first_name}, its getting chilly out there and we …" at bounding box center [580, 277] width 605 height 233
click at [463, 366] on span "Submit" at bounding box center [462, 363] width 30 height 12
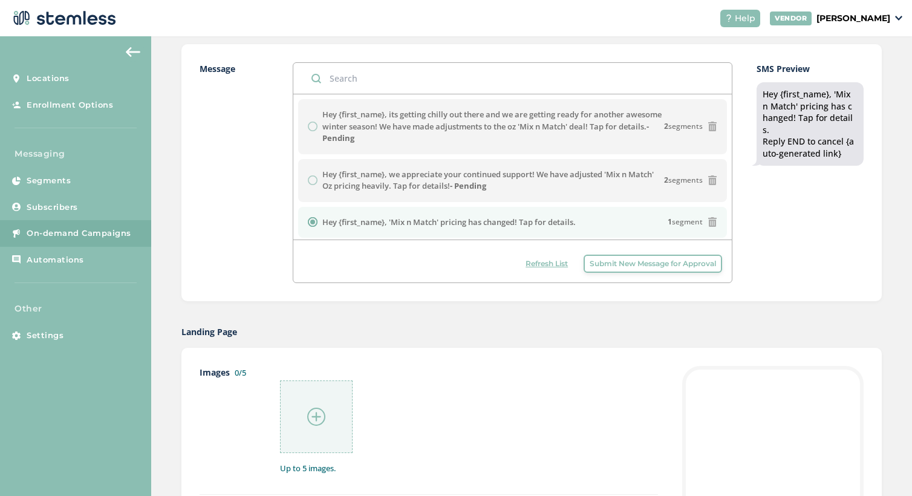
scroll to position [544, 0]
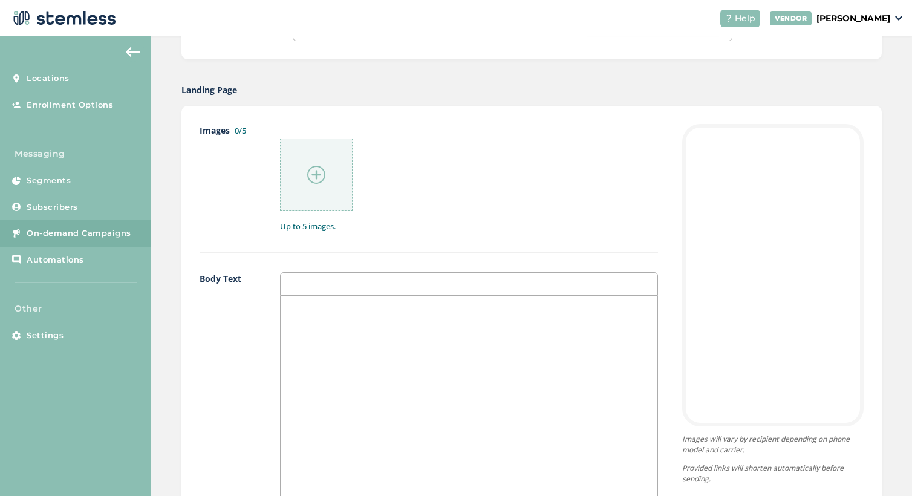
click at [311, 175] on img at bounding box center [316, 175] width 18 height 18
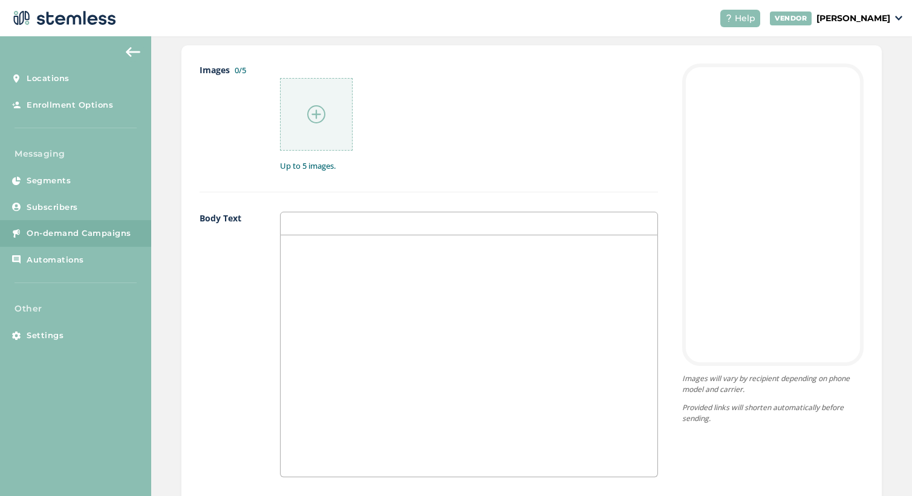
click at [327, 119] on div at bounding box center [316, 114] width 73 height 73
click at [313, 108] on img at bounding box center [316, 114] width 18 height 18
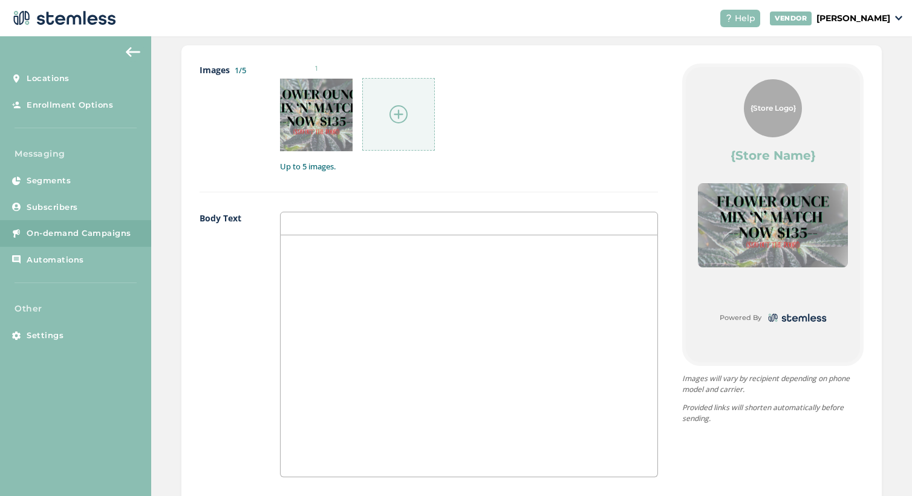
click at [398, 119] on img at bounding box center [398, 114] width 18 height 18
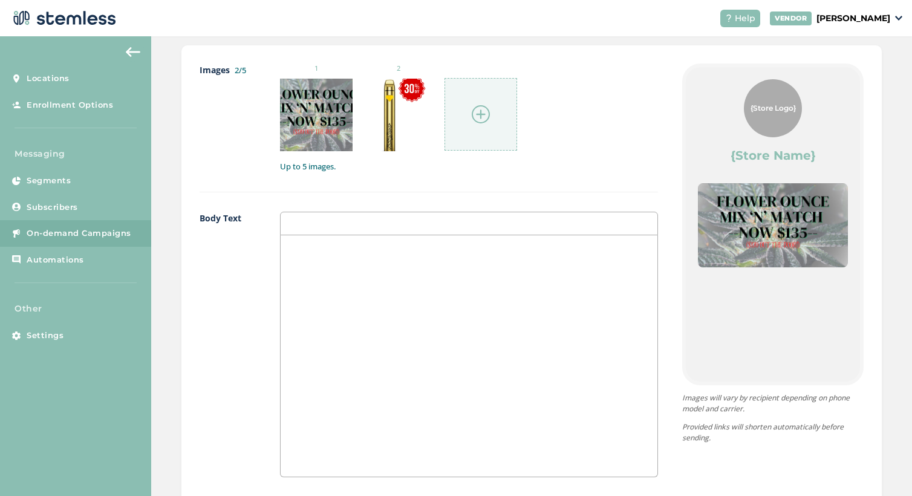
click at [477, 116] on img at bounding box center [481, 114] width 18 height 18
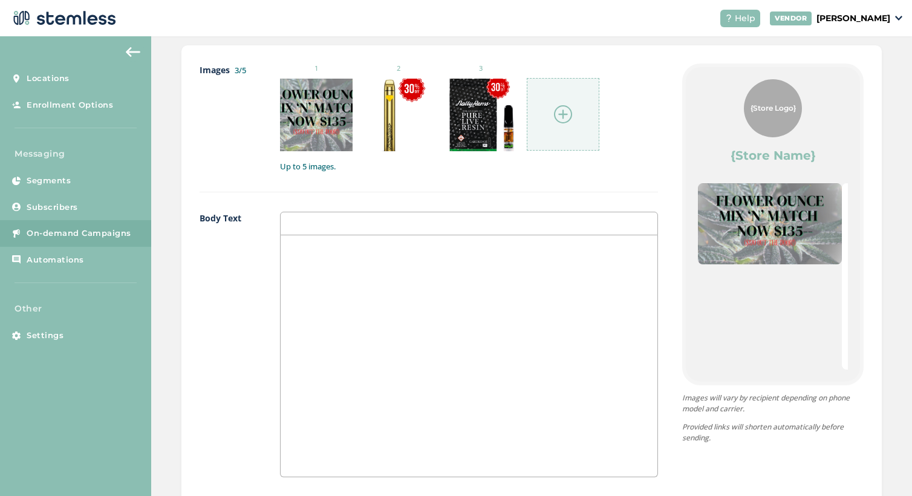
click at [569, 117] on img at bounding box center [563, 114] width 18 height 18
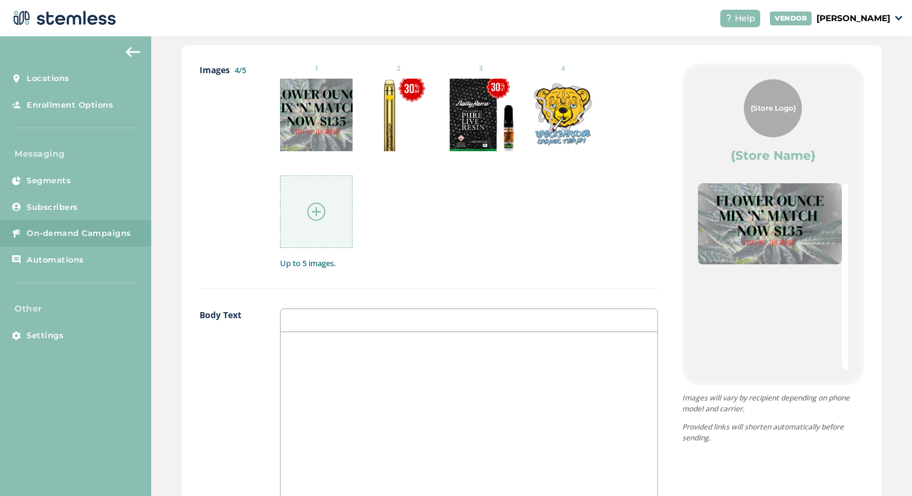
click at [340, 356] on div at bounding box center [469, 452] width 377 height 241
click at [426, 355] on p "You may now mix 'n' match any eight 8ths from our flower menu" at bounding box center [469, 356] width 359 height 11
drag, startPoint x: 585, startPoint y: 362, endPoint x: 491, endPoint y: 354, distance: 94.1
click at [502, 359] on p "You may now mix 'n' match any eight 8ths from our flower menu" at bounding box center [469, 356] width 359 height 11
drag, startPoint x: 479, startPoint y: 356, endPoint x: 562, endPoint y: 356, distance: 82.9
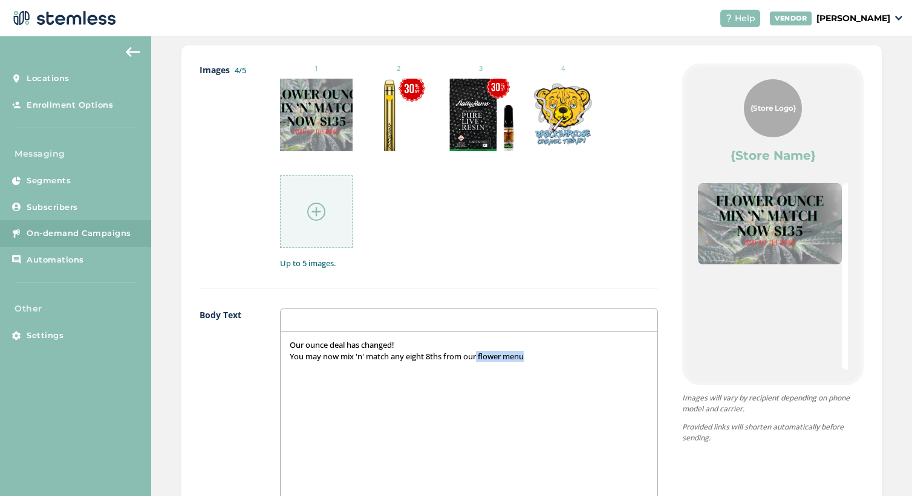
click at [562, 356] on p "You may now mix 'n' match any eight 8ths from our flower menu" at bounding box center [469, 356] width 359 height 11
click at [507, 360] on p "You may now mix 'n' match any eight 8ths from our flower menu" at bounding box center [469, 356] width 359 height 11
drag, startPoint x: 483, startPoint y: 356, endPoint x: 556, endPoint y: 356, distance: 73.2
click at [556, 356] on p "You may now mix 'n' match any eight 8ths from our flower menu" at bounding box center [469, 356] width 359 height 11
click at [455, 344] on p "Our ounce deal has changed!" at bounding box center [469, 344] width 359 height 11
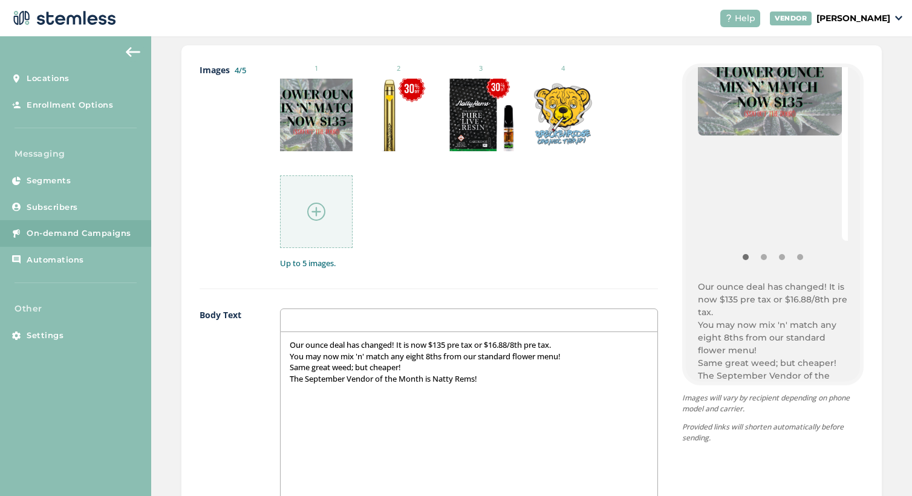
scroll to position [181, 0]
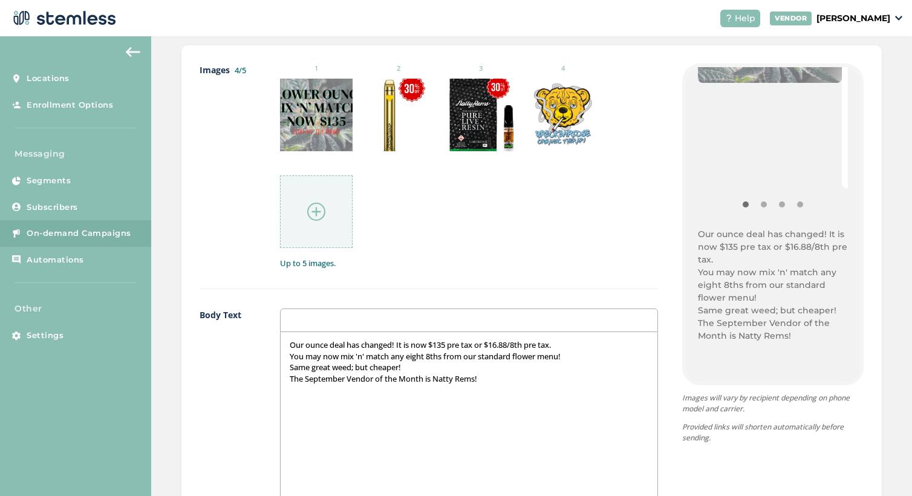
click at [399, 347] on p "Our ounce deal has changed! It is now $135 pre tax or $16.88/8th pre tax." at bounding box center [469, 344] width 359 height 11
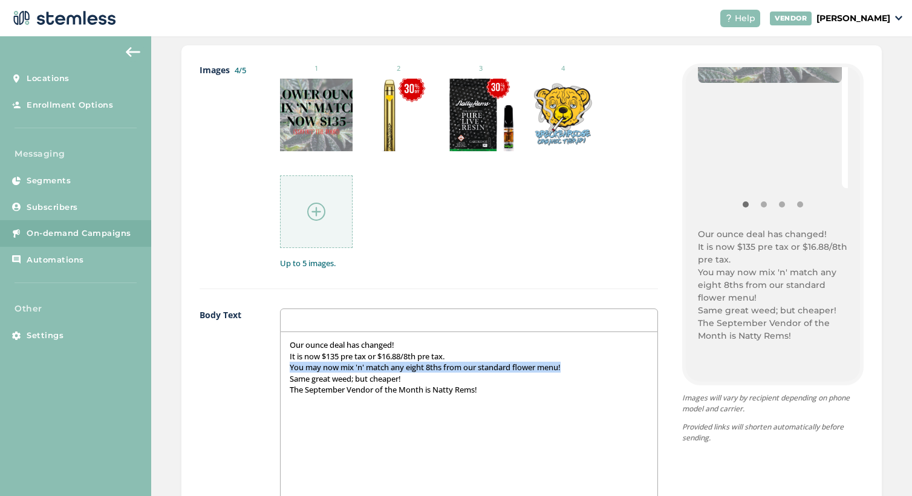
drag, startPoint x: 286, startPoint y: 367, endPoint x: 668, endPoint y: 369, distance: 382.2
click at [668, 369] on div "Images 4/5 1 2 3 4 Up to 5 images. Body Text Our ounce deal has changed! It is …" at bounding box center [532, 406] width 664 height 686
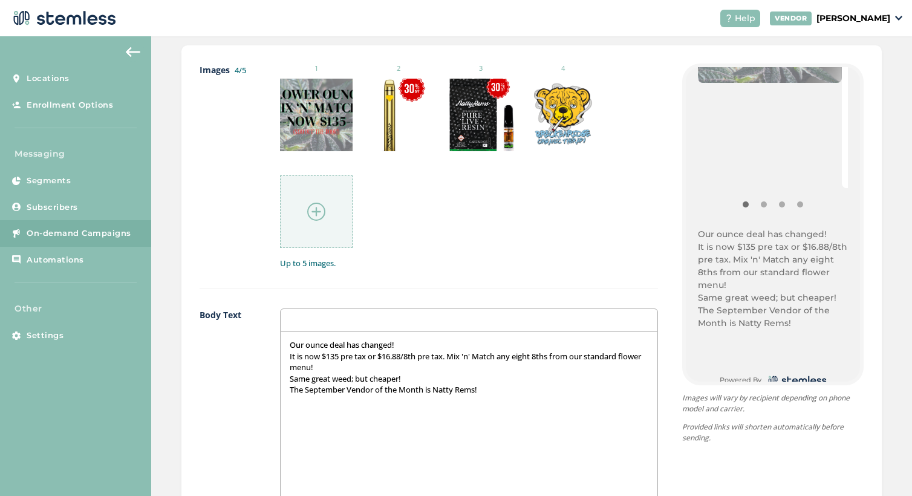
click at [454, 354] on p "It is now $135 pre tax or $16.88/8th pre tax. Mix 'n' Match any eight 8ths from…" at bounding box center [469, 362] width 359 height 22
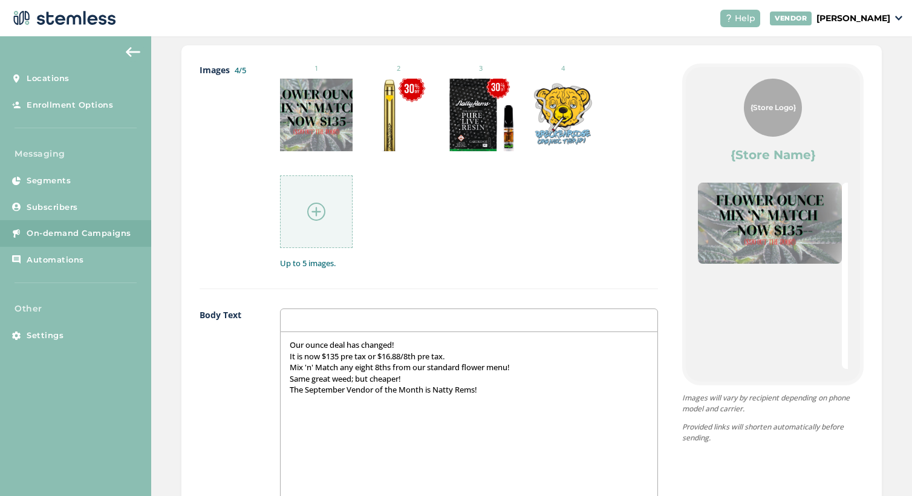
scroll to position [0, 0]
click at [503, 386] on p "The September Vendor of the Month is Natty Rems!" at bounding box center [469, 389] width 359 height 11
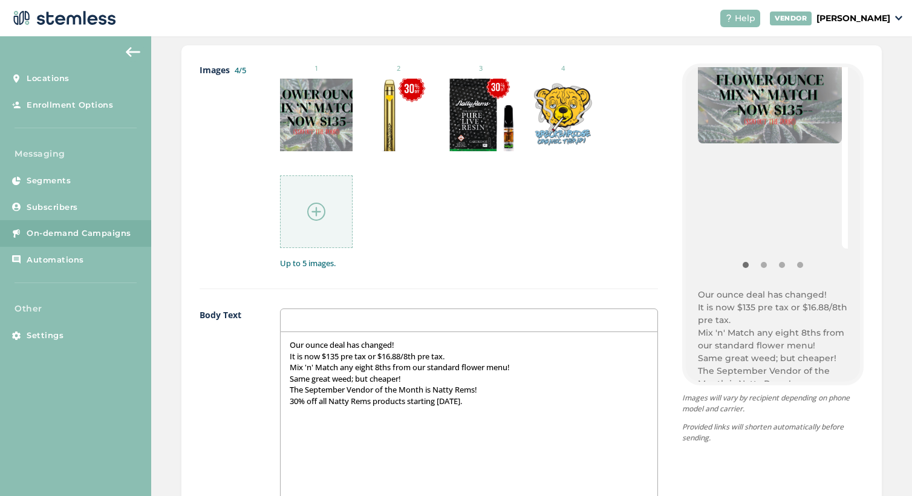
scroll to position [181, 0]
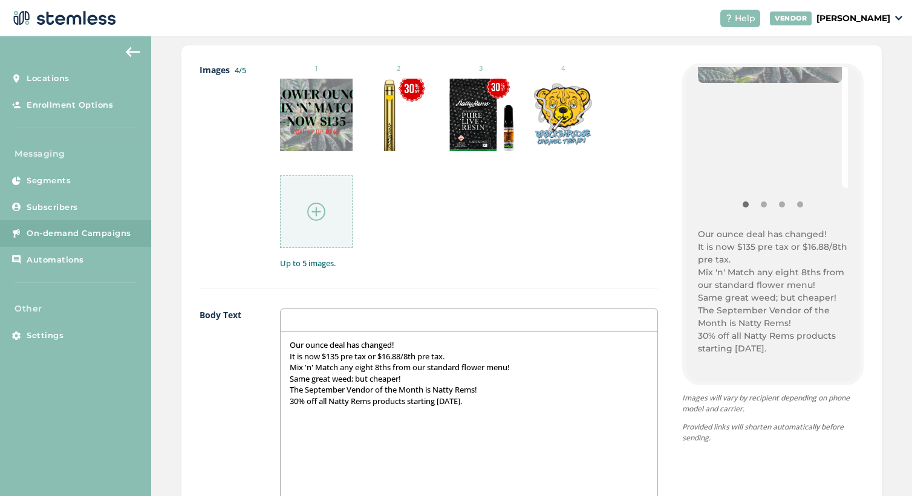
click at [405, 357] on p "It is now $135 pre tax or $16.88/8th pre tax." at bounding box center [469, 356] width 359 height 11
click at [490, 358] on p "It is now $135 pre tax or $16.88 per 8th pre tax." at bounding box center [469, 356] width 359 height 11
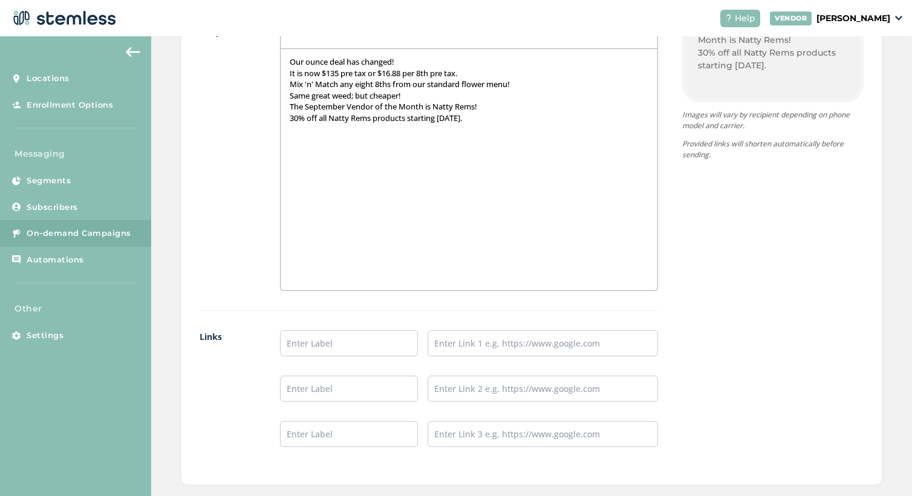
scroll to position [907, 0]
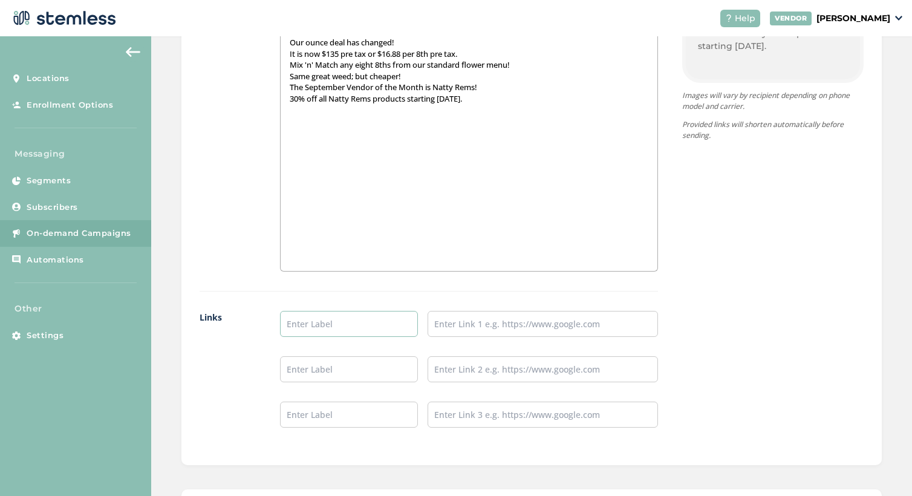
click at [357, 323] on input "text" at bounding box center [349, 324] width 138 height 26
type input "Instagram"
drag, startPoint x: 506, startPoint y: 311, endPoint x: 503, endPoint y: 319, distance: 8.4
click at [506, 311] on input "text" at bounding box center [543, 324] width 230 height 26
type input "[URL][DOMAIN_NAME]"
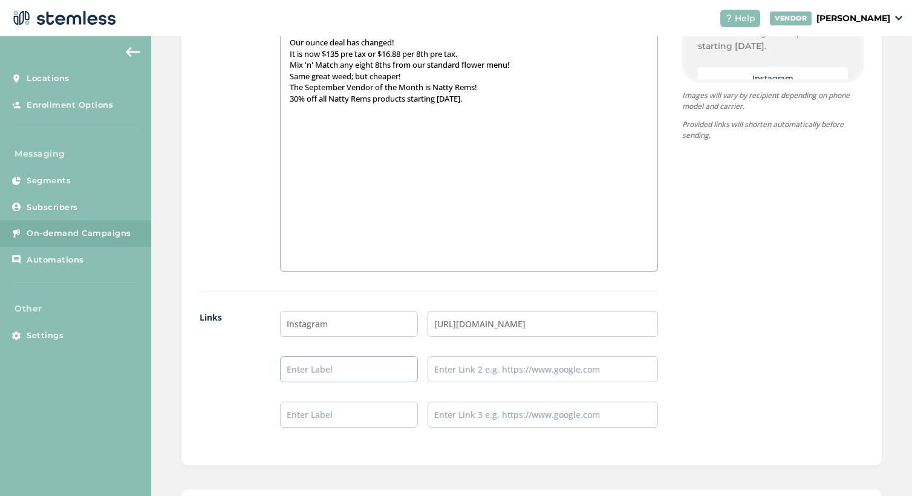
click at [347, 362] on input "text" at bounding box center [349, 369] width 138 height 26
type input "Website"
click at [474, 379] on input "text" at bounding box center [543, 369] width 230 height 26
type input "[URL][DOMAIN_NAME]"
click at [747, 370] on div "{Store Logo} {Store Name} Our ounce deal has changed! It is now $135 pre tax or…" at bounding box center [761, 104] width 206 height 686
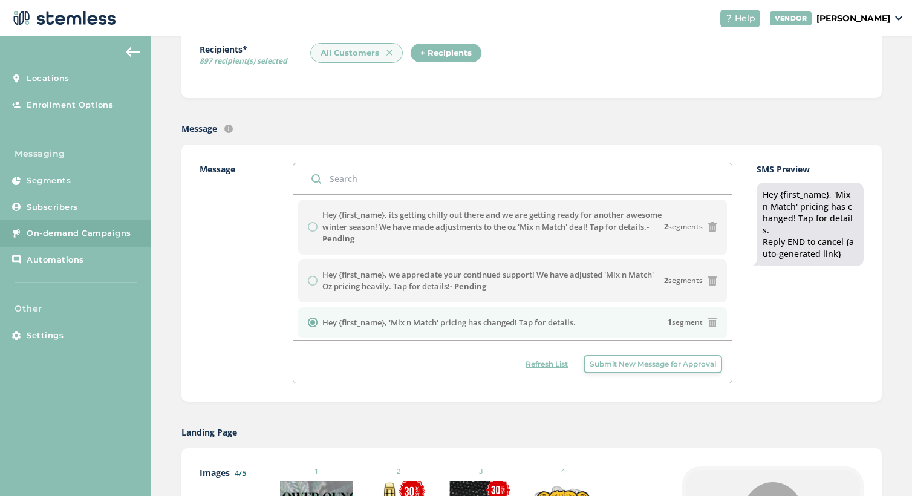
scroll to position [181, 0]
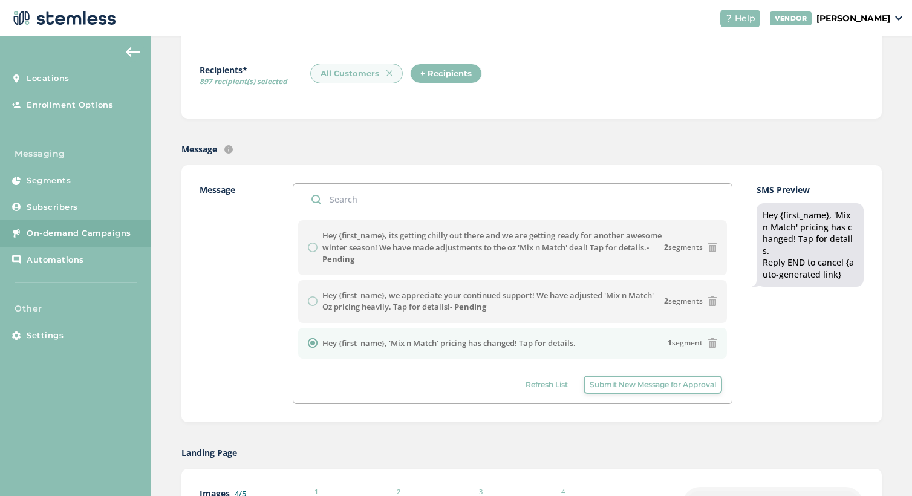
click at [547, 389] on span "Refresh List" at bounding box center [547, 384] width 42 height 11
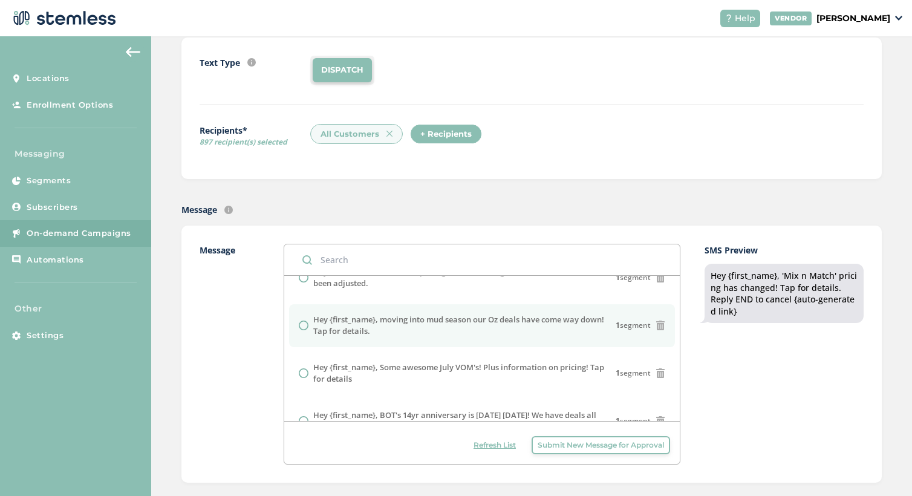
scroll to position [0, 0]
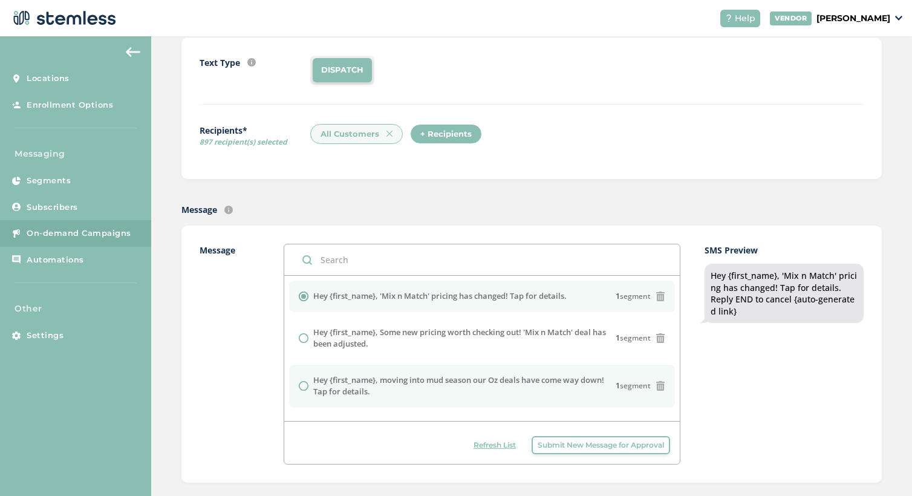
click at [360, 382] on label "Hey {first_name}, moving into mud season our Oz deals have come way down! Tap f…" at bounding box center [464, 386] width 302 height 24
radio input "false"
radio input "true"
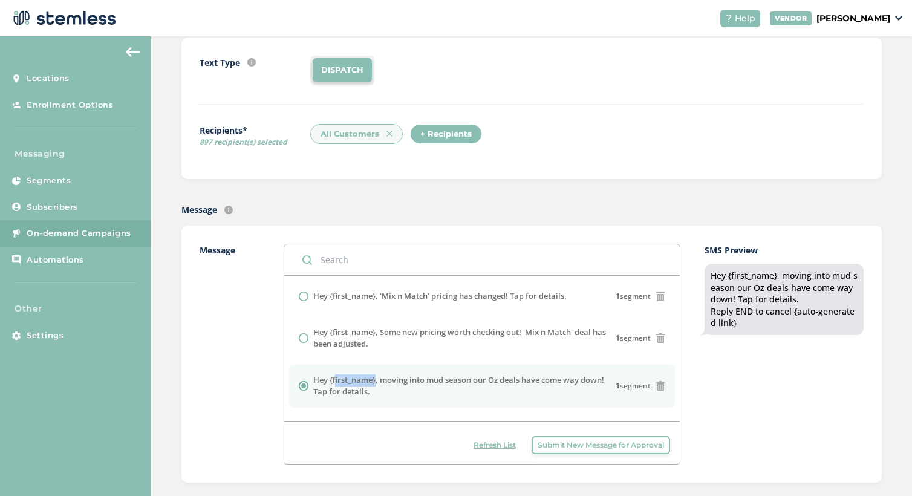
click at [360, 382] on label "Hey {first_name}, moving into mud season our Oz deals have come way down! Tap f…" at bounding box center [464, 386] width 302 height 24
copy label "Hey {first_name}, moving into mud season our Oz deals have come way down! Tap f…"
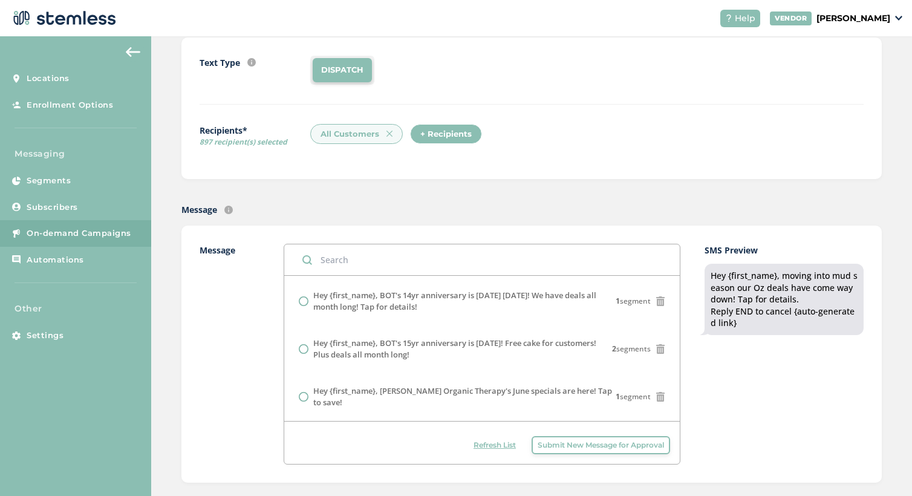
scroll to position [181, 0]
click at [374, 264] on input "text" at bounding box center [482, 259] width 396 height 31
click at [590, 441] on span "Submit New Message for Approval" at bounding box center [601, 445] width 126 height 11
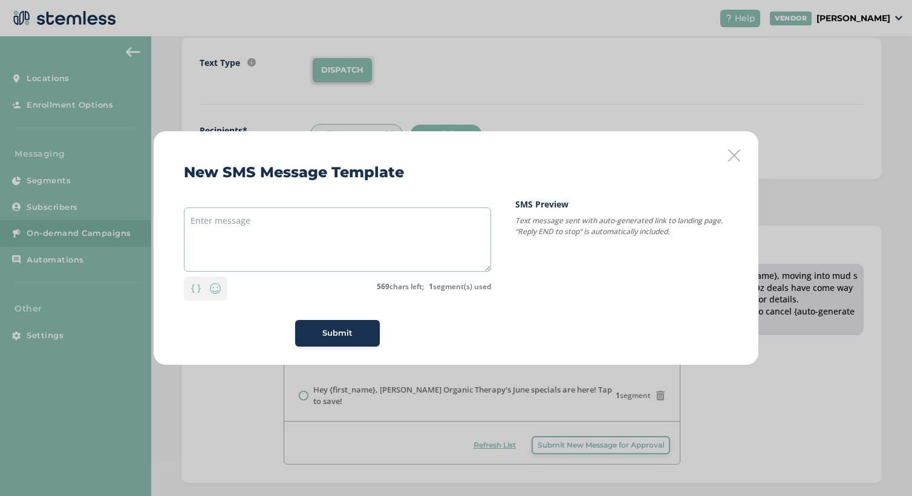
paste textarea "Hey {first_name}, moving into mud season our Oz deals have come way down! Tap f…"
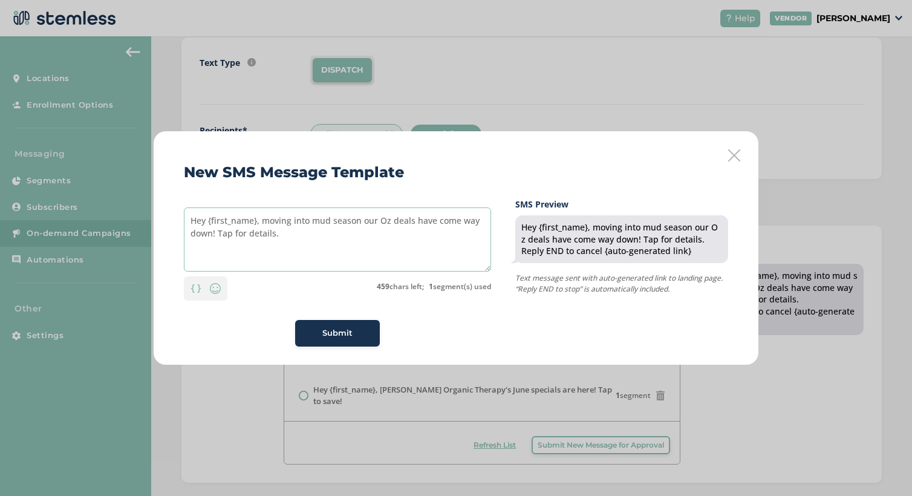
drag, startPoint x: 261, startPoint y: 221, endPoint x: 348, endPoint y: 263, distance: 96.6
click at [348, 263] on textarea "Hey {first_name}, moving into mud season our Oz deals have come way down! Tap f…" at bounding box center [337, 239] width 307 height 64
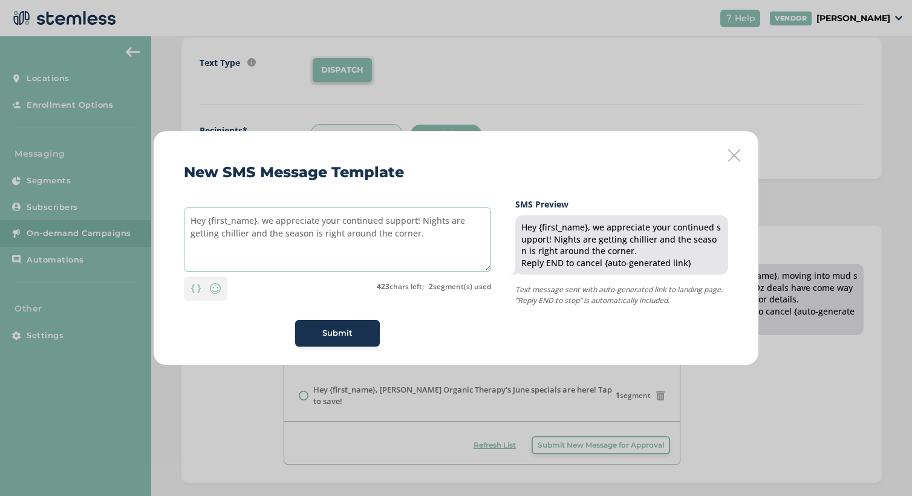
drag, startPoint x: 420, startPoint y: 221, endPoint x: 469, endPoint y: 261, distance: 62.7
click at [469, 261] on textarea "Hey {first_name}, we appreciate your continued support! Nights are getting chil…" at bounding box center [337, 239] width 307 height 64
type textarea "Hey {first_name}, we appreciate your continued support! We have adjusted our Oz…"
click at [335, 325] on div "Submit" at bounding box center [337, 333] width 85 height 27
click at [337, 334] on span "Submit" at bounding box center [337, 333] width 30 height 12
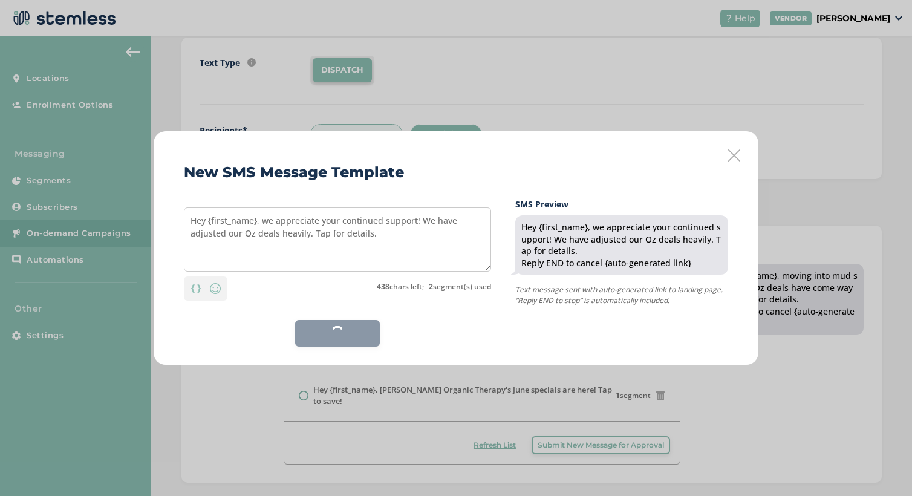
scroll to position [0, 0]
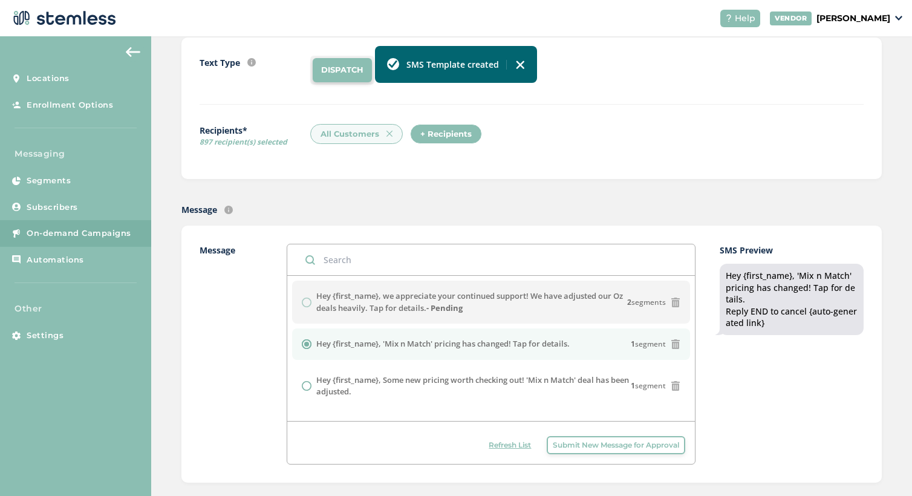
drag, startPoint x: 577, startPoint y: 344, endPoint x: 308, endPoint y: 344, distance: 268.5
click at [308, 344] on div "Hey {first_name}, 'Mix n Match' pricing has changed! Tap for details. 1 segment" at bounding box center [491, 344] width 379 height 12
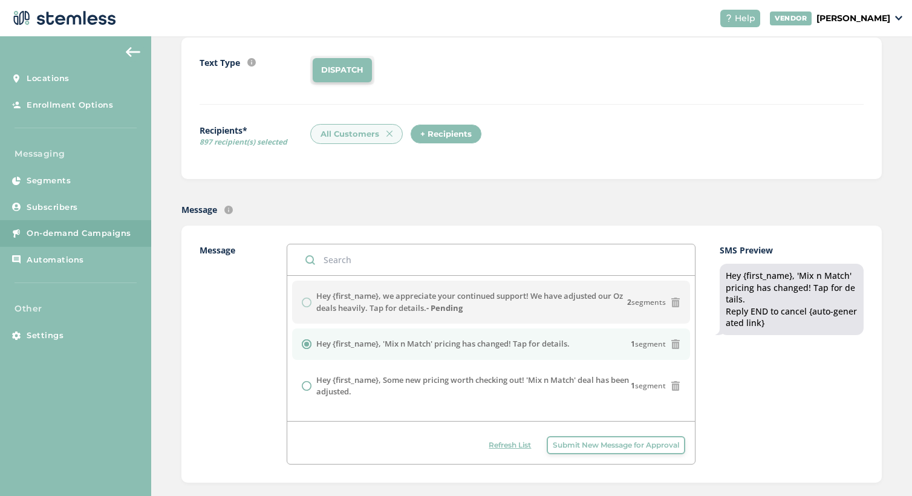
copy div "Hey {first_name}, 'Mix n Match' pricing has changed! Tap for details."
click at [614, 446] on span "Submit New Message for Approval" at bounding box center [616, 445] width 126 height 11
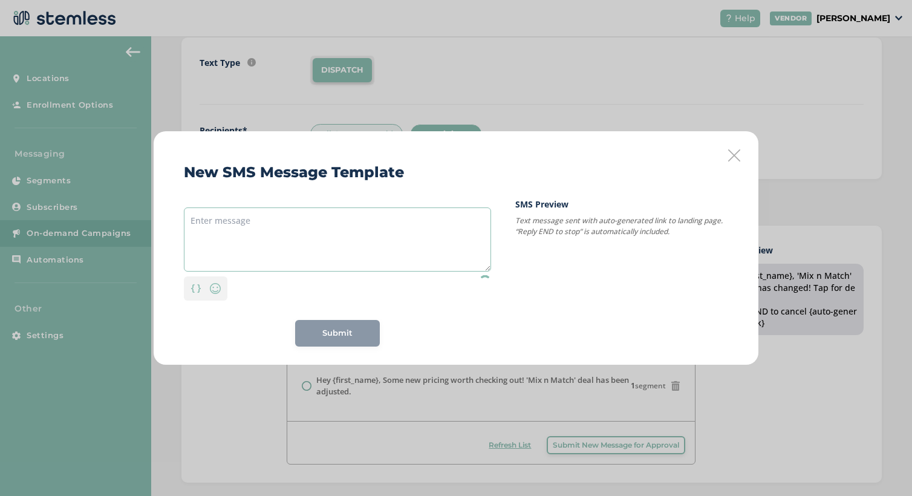
paste textarea "Hey {first_name}, 'Mix n Match' pricing has changed! Tap for details."
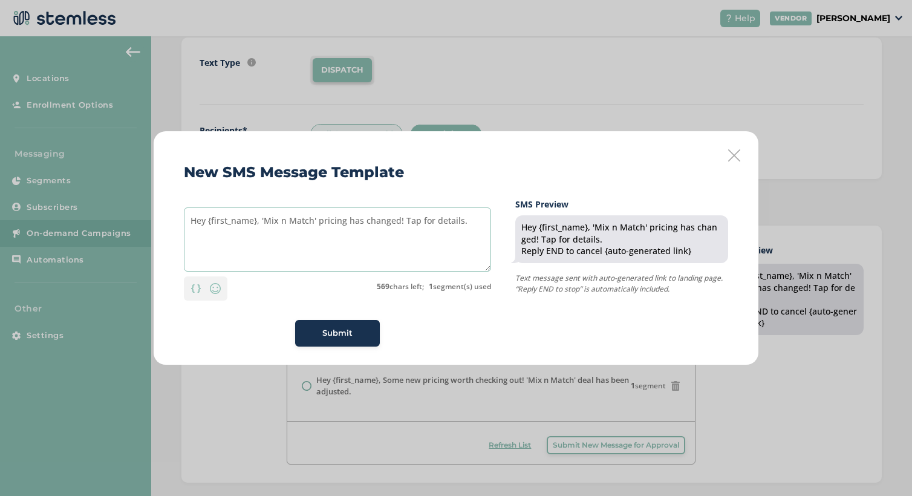
click at [259, 235] on textarea "Hey {first_name}, 'Mix n Match' pricing has changed! Tap for details." at bounding box center [337, 239] width 307 height 64
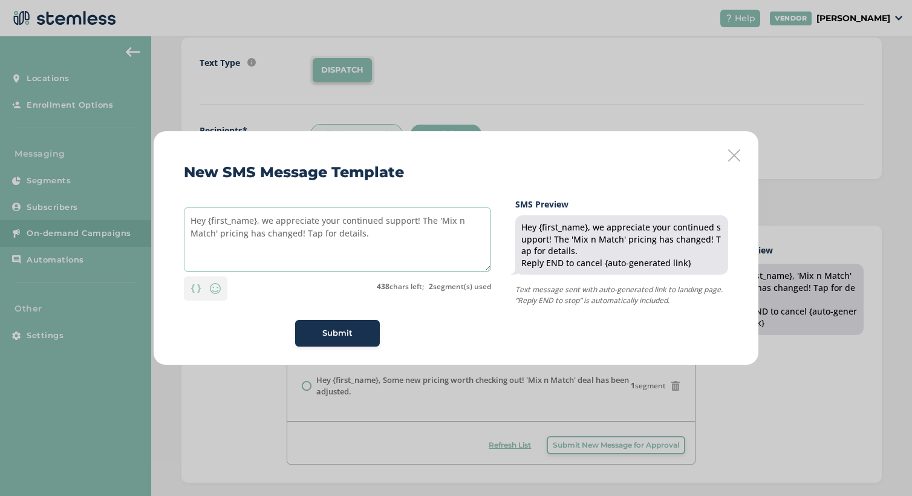
click at [216, 246] on textarea "Hey {first_name}, we appreciate your continued support! The 'Mix n Match' prici…" at bounding box center [337, 239] width 307 height 64
click at [219, 247] on textarea "Hey {first_name}, we appreciate your continued support! The 'Mix n Match' prici…" at bounding box center [337, 239] width 307 height 64
type textarea "Hey {first_name}, we appreciate your continued support! The 'Mix n Match' oz pr…"
click at [342, 327] on button "Submit" at bounding box center [337, 333] width 85 height 27
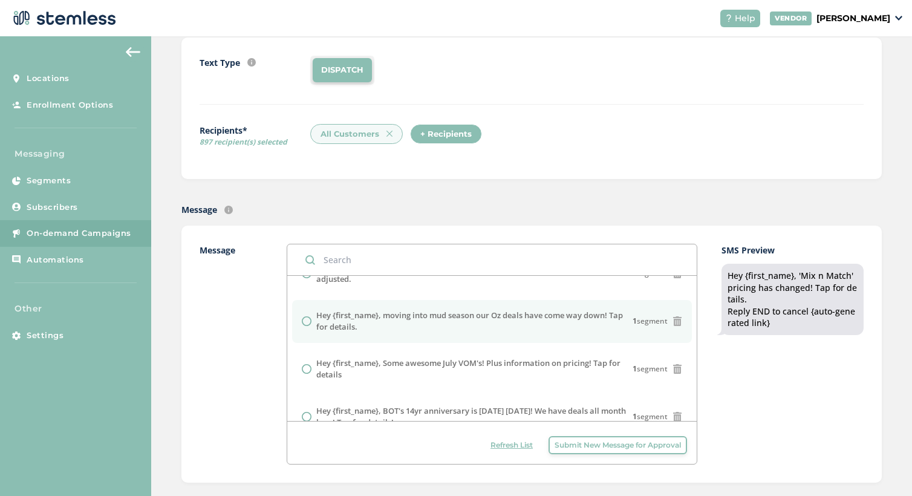
scroll to position [181, 0]
drag, startPoint x: 365, startPoint y: 303, endPoint x: 305, endPoint y: 285, distance: 62.4
click at [305, 285] on ul "Hey {first_name}, we appreciate your continued support! The 'Mix n Match' oz pr…" at bounding box center [491, 351] width 409 height 461
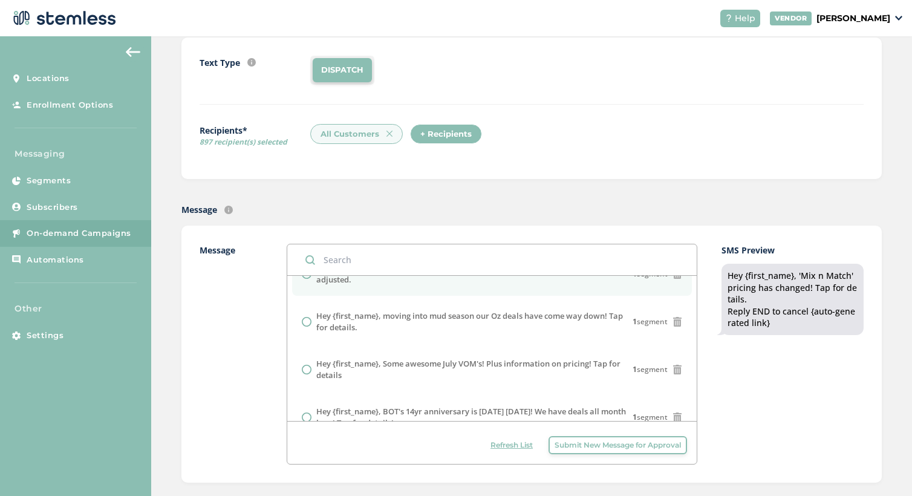
scroll to position [148, 0]
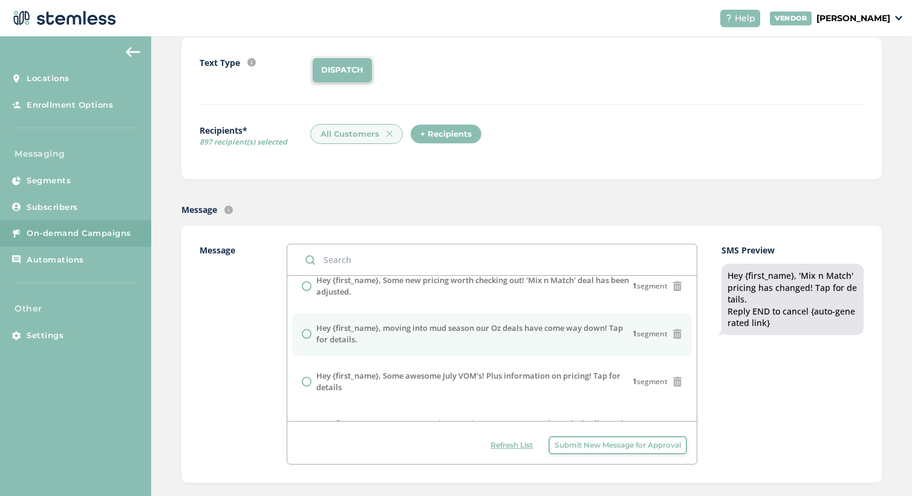
click at [390, 334] on label "Hey {first_name}, moving into mud season our Oz deals have come way down! Tap f…" at bounding box center [474, 334] width 316 height 24
radio input "false"
radio input "true"
drag, startPoint x: 380, startPoint y: 339, endPoint x: 317, endPoint y: 324, distance: 64.7
click at [317, 324] on label "Hey {first_name}, moving into mud season our Oz deals have come way down! Tap f…" at bounding box center [474, 334] width 316 height 24
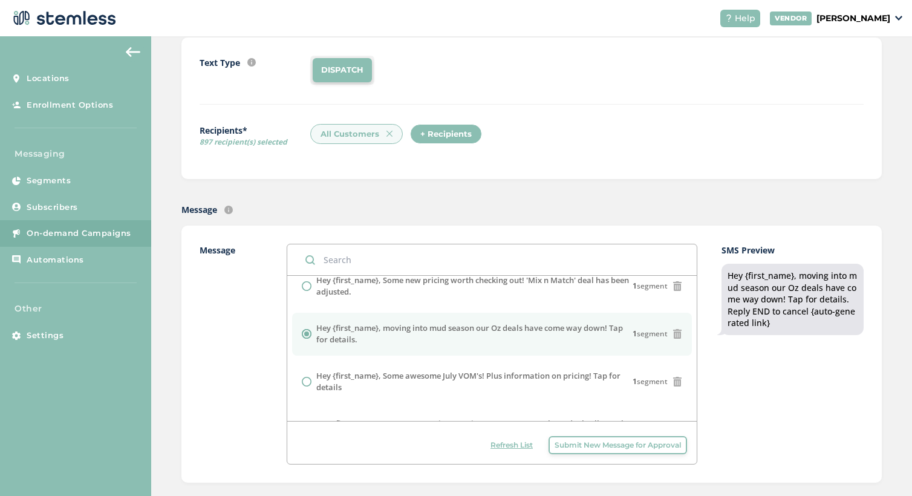
copy label "Hey {first_name}, moving into mud season our Oz deals have come way down! Tap f…"
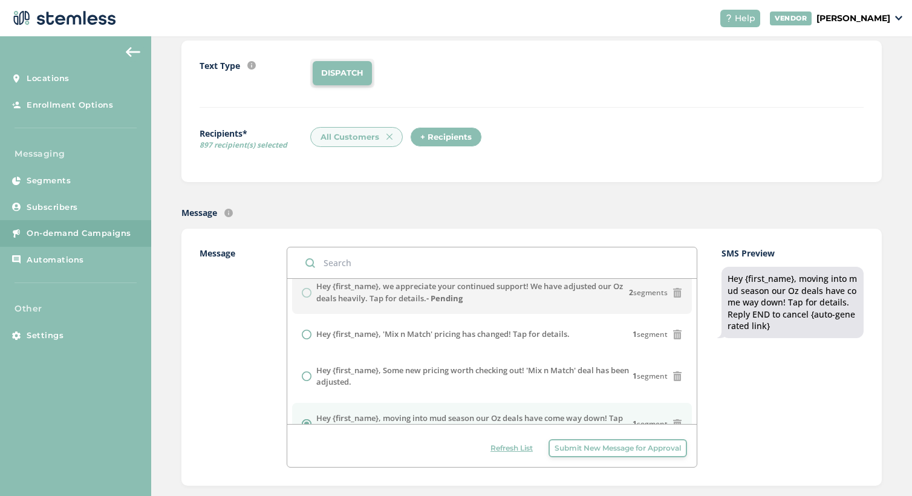
scroll to position [121, 0]
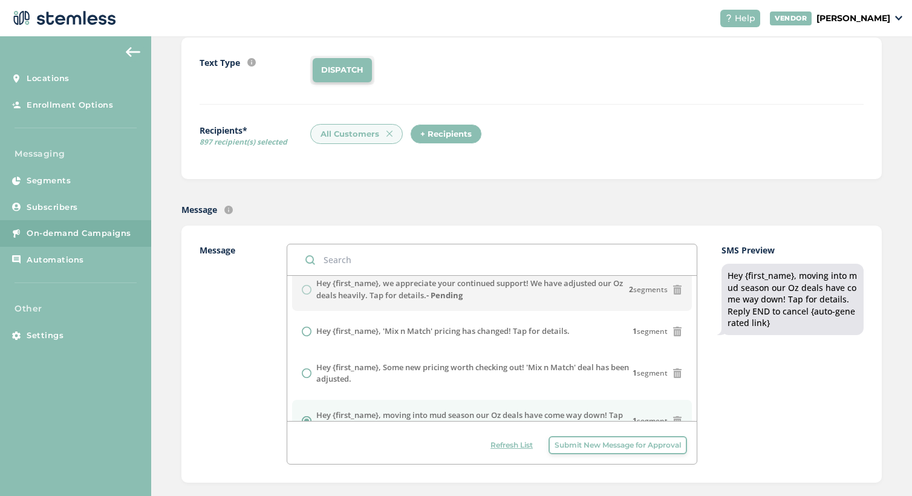
click at [648, 445] on span "Submit New Message for Approval" at bounding box center [618, 445] width 126 height 11
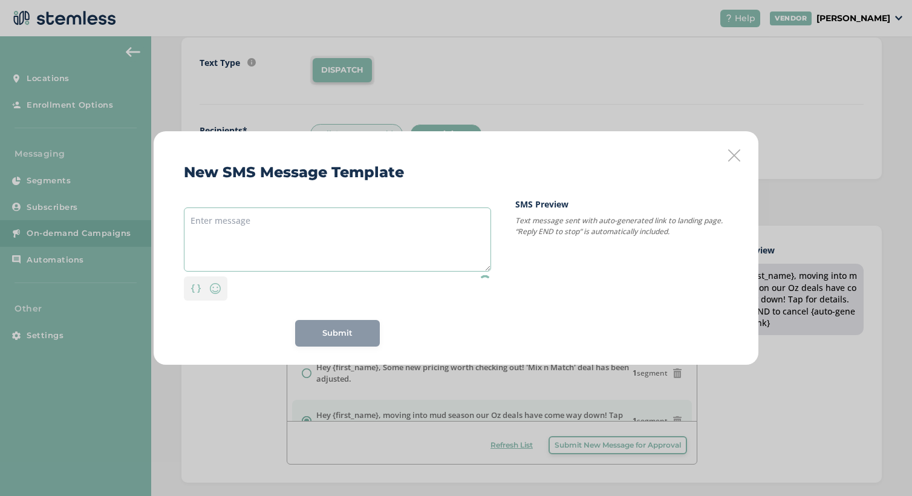
paste textarea "Hey {first_name}, moving into mud season our Oz deals have come way down! Tap f…"
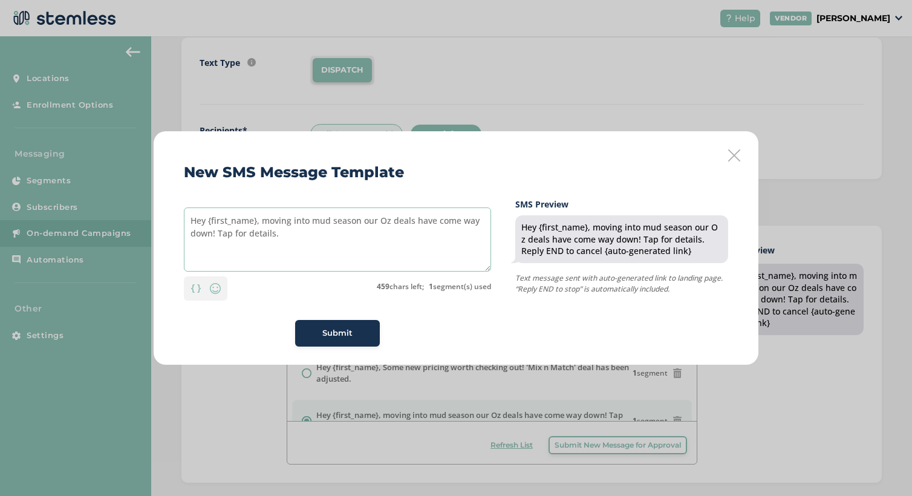
click at [262, 224] on textarea "Hey {first_name}, moving into mud season our Oz deals have come way down! Tap f…" at bounding box center [337, 239] width 307 height 64
click at [307, 232] on textarea "Hey {first_name}, moving into mud season our Oz deals have come way down! Tap f…" at bounding box center [337, 239] width 307 height 64
click at [391, 223] on textarea "Hey {first_name}, moving into mud season our Oz deals have come way down! Tap f…" at bounding box center [337, 239] width 307 height 64
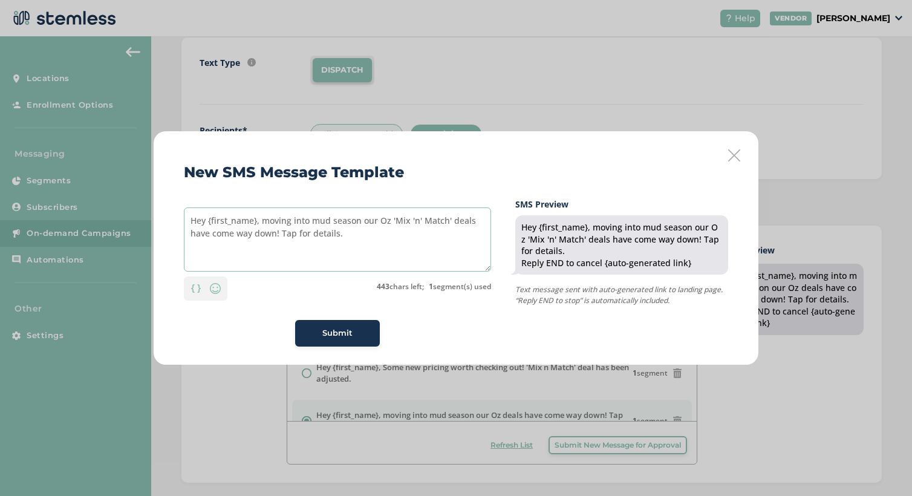
click at [474, 216] on textarea "Hey {first_name}, moving into mud season our Oz 'Mix 'n' Match' deals have come…" at bounding box center [337, 239] width 307 height 64
click at [201, 232] on textarea "Hey {first_name}, moving into mud season our Oz 'Mix 'n' Match' deal have come …" at bounding box center [337, 239] width 307 height 64
click at [204, 233] on textarea "Hey {first_name}, moving into mud season our Oz 'Mix 'n' Match' deal have come …" at bounding box center [337, 239] width 307 height 64
click at [209, 234] on textarea "Hey {first_name}, moving into mud season our Oz 'Mix 'n' Match' deal have come …" at bounding box center [337, 239] width 307 height 64
click at [336, 240] on textarea "Hey {first_name}, moving into mud season our Oz 'Mix 'n' Match' deal has come w…" at bounding box center [337, 239] width 307 height 64
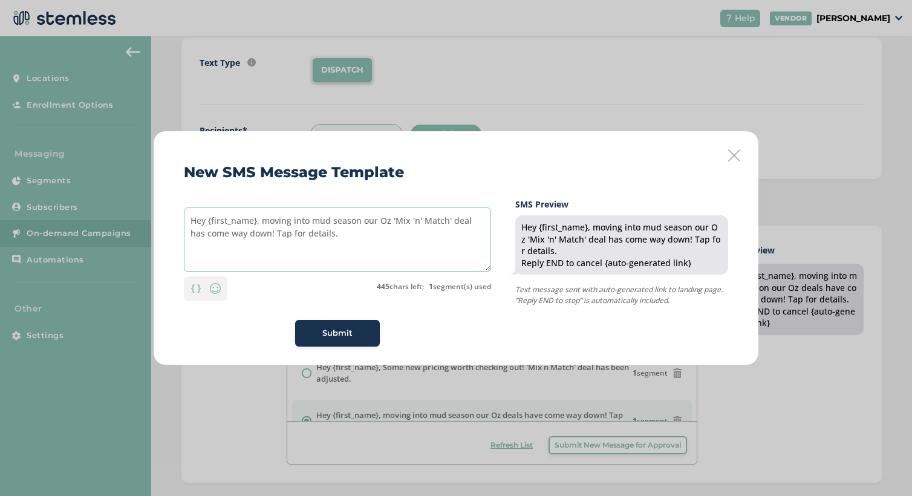
type textarea "Hey {first_name}, moving into mud season our Oz 'Mix 'n' Match' deal has come w…"
click at [347, 327] on button "Submit" at bounding box center [337, 333] width 85 height 27
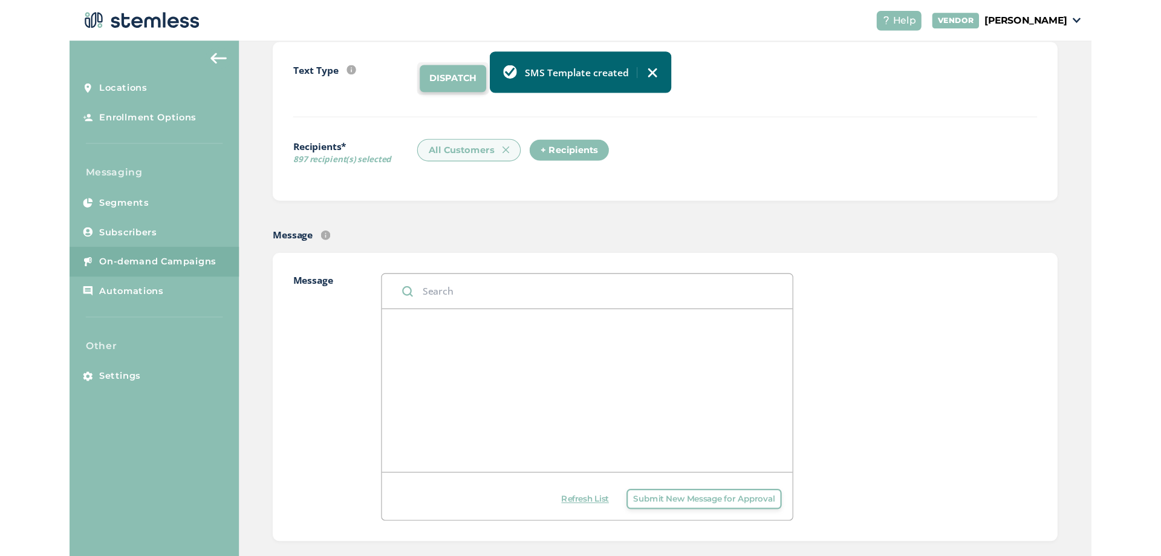
scroll to position [0, 0]
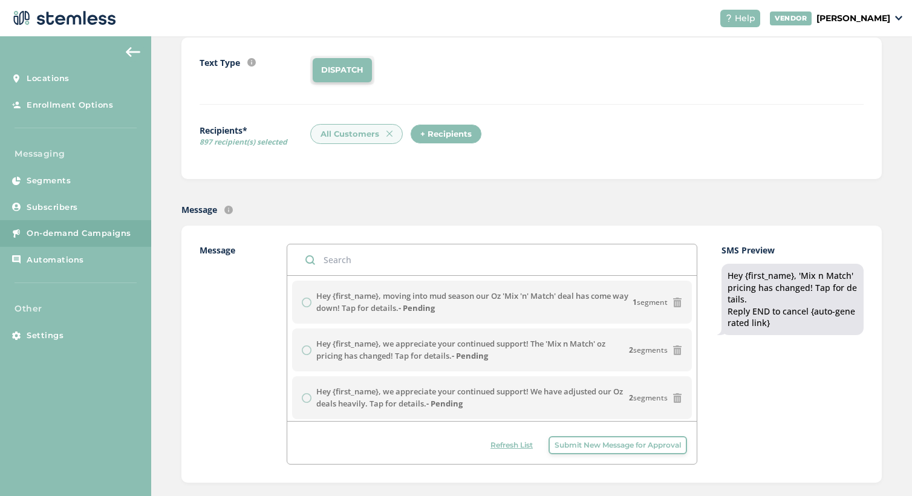
click at [497, 444] on span "Refresh List" at bounding box center [511, 445] width 42 height 11
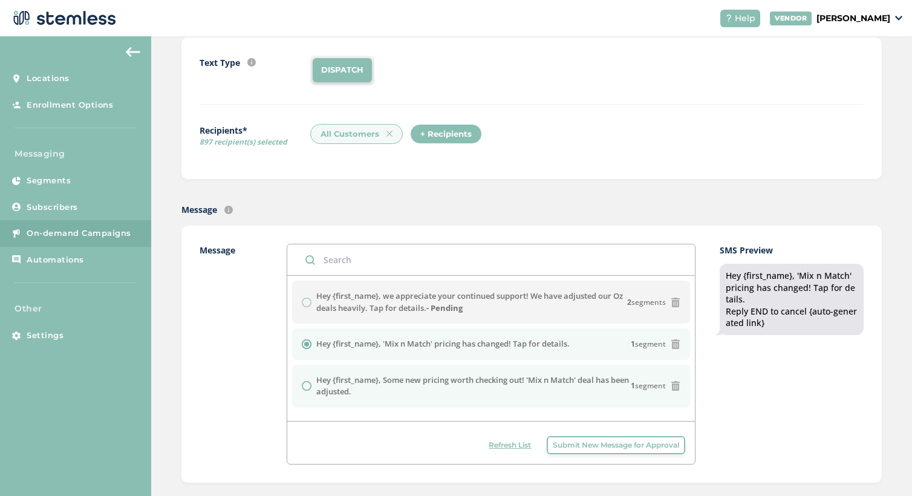
drag, startPoint x: 381, startPoint y: 392, endPoint x: 304, endPoint y: 382, distance: 77.6
click at [304, 382] on div "Hey {first_name}, Some new pricing worth checking out! 'Mix n Match' deal has b…" at bounding box center [491, 386] width 379 height 24
radio input "false"
radio input "true"
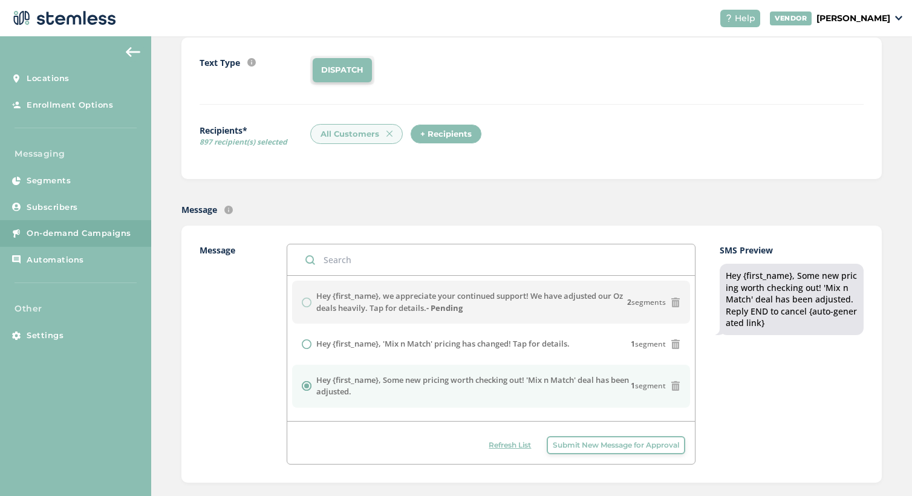
click at [756, 382] on div "SMS Preview Hey {first_name}, Some new pricing worth checking out! 'Mix n Match…" at bounding box center [792, 354] width 144 height 221
click at [516, 442] on span "Refresh List" at bounding box center [510, 445] width 42 height 11
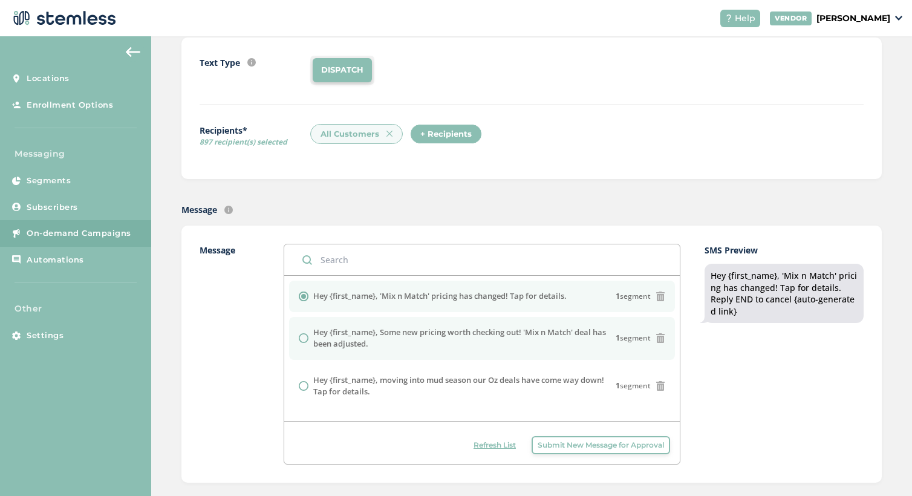
drag, startPoint x: 382, startPoint y: 346, endPoint x: 296, endPoint y: 330, distance: 88.0
click at [296, 330] on li "Hey {first_name}, Some new pricing worth checking out! 'Mix n Match' deal has b…" at bounding box center [482, 338] width 386 height 43
radio input "false"
radio input "true"
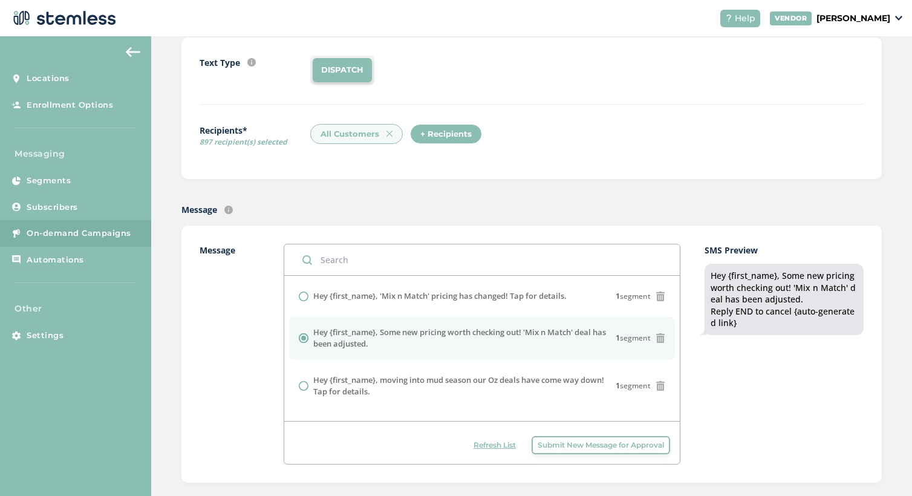
copy div "Hey {first_name}, Some new pricing worth checking out! 'Mix n Match' deal has b…"
click at [585, 442] on span "Submit New Message for Approval" at bounding box center [601, 445] width 126 height 11
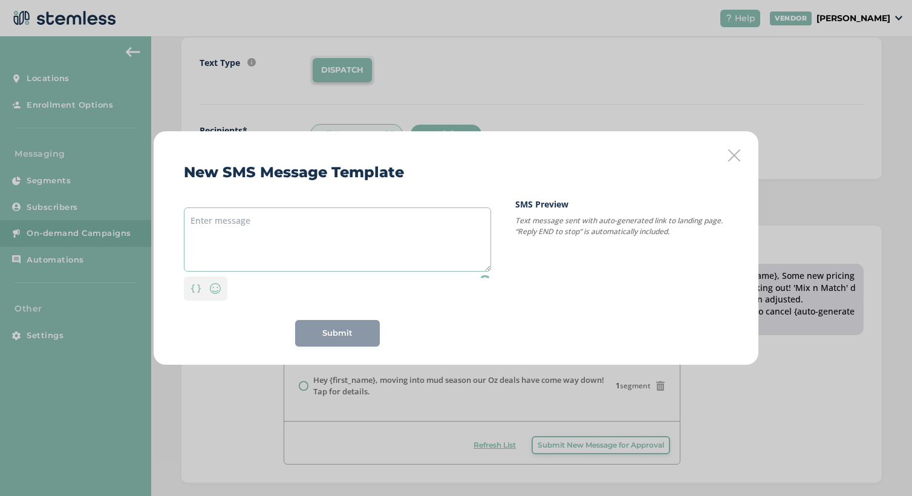
paste textarea "Hey {first_name}, Some new pricing worth checking out! 'Mix n Match' deal has b…"
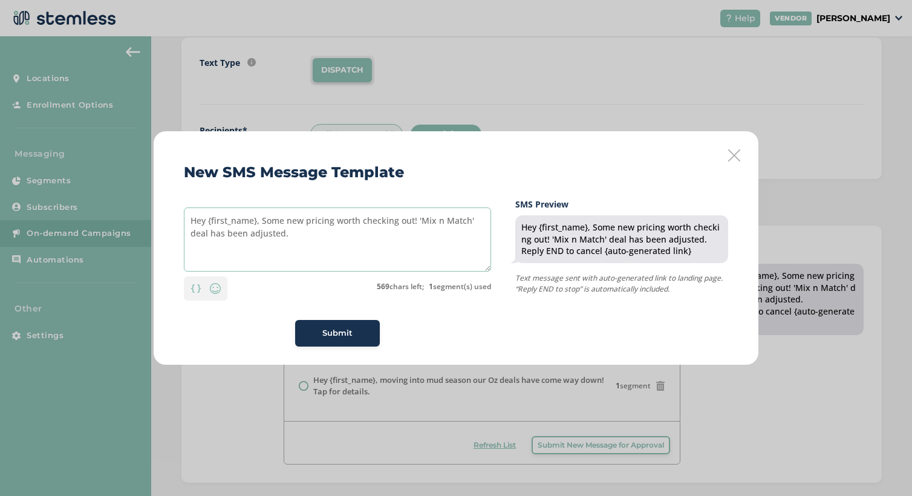
click at [414, 232] on textarea "Hey {first_name}, Some new pricing worth checking out! 'Mix n Match' deal has b…" at bounding box center [337, 239] width 307 height 64
drag, startPoint x: 291, startPoint y: 235, endPoint x: 262, endPoint y: 238, distance: 29.2
click at [262, 238] on textarea "Hey {first_name}, Some new pricing worth checking out! Oz 'Mix n Match' deal ha…" at bounding box center [337, 239] width 307 height 64
click at [390, 232] on textarea "Hey {first_name}, New pricing worth checking out! Oz 'Mix n Match' deal has bee…" at bounding box center [337, 239] width 307 height 64
type textarea "Hey {first_name}, New pricing worth checking out!!! Oz 'Mix n Match' deal has b…"
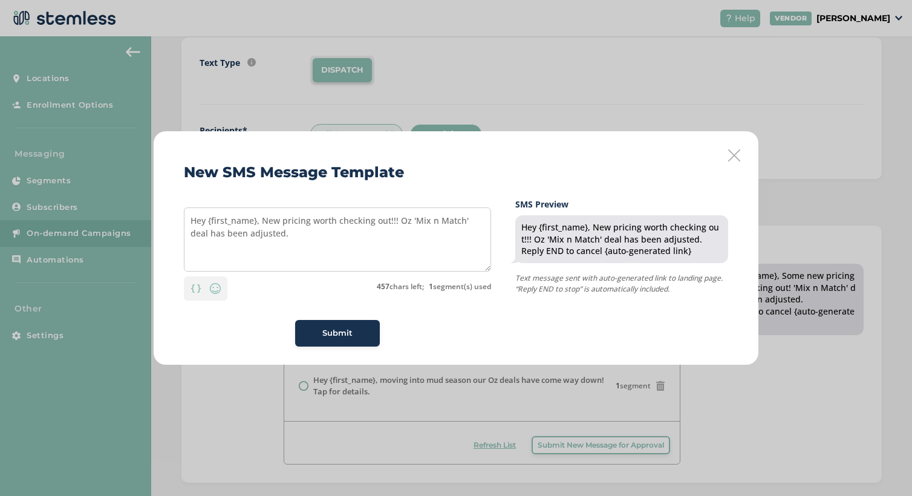
click at [354, 333] on div "Submit" at bounding box center [337, 333] width 65 height 12
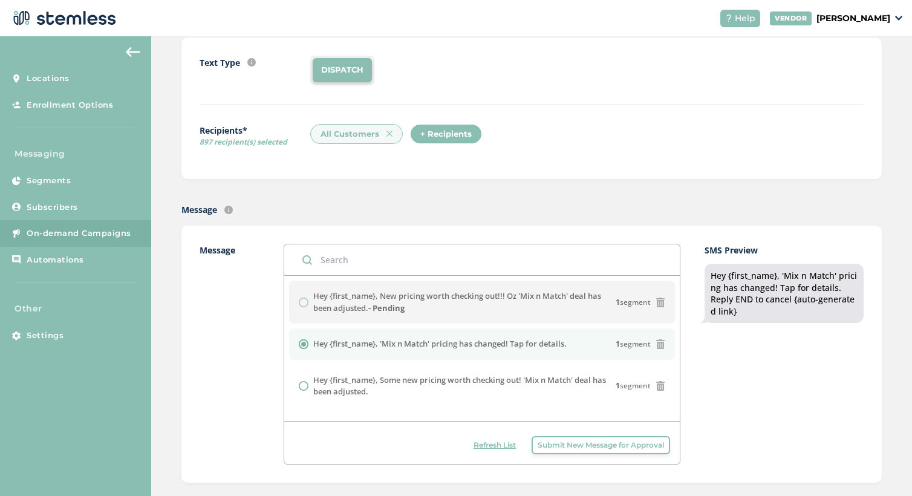
click at [497, 446] on span "Refresh List" at bounding box center [495, 445] width 42 height 11
click at [502, 444] on span "Refresh List" at bounding box center [495, 445] width 42 height 11
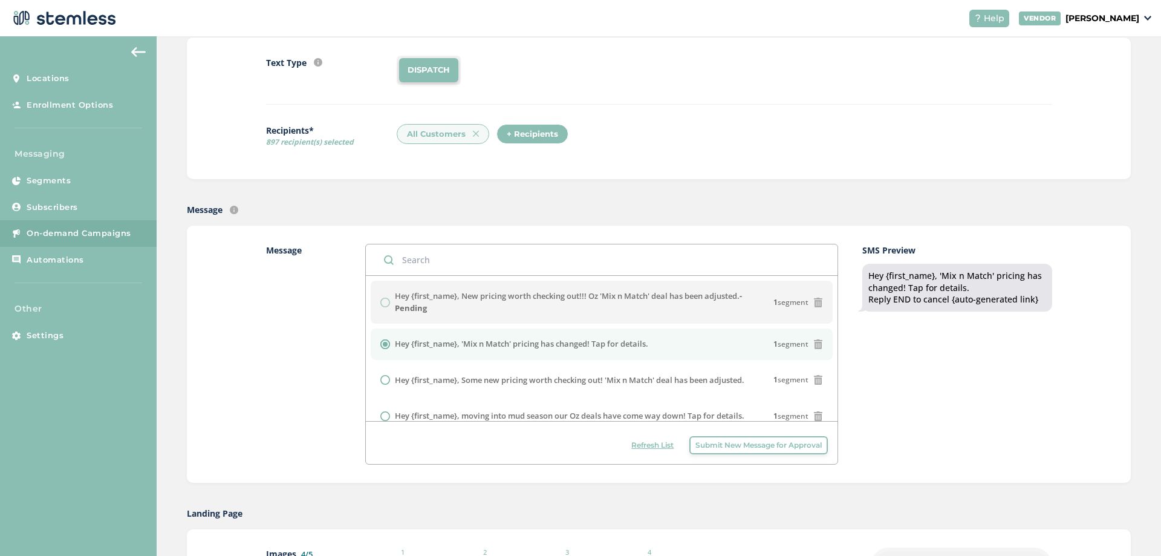
click at [663, 445] on span "Refresh List" at bounding box center [652, 445] width 42 height 11
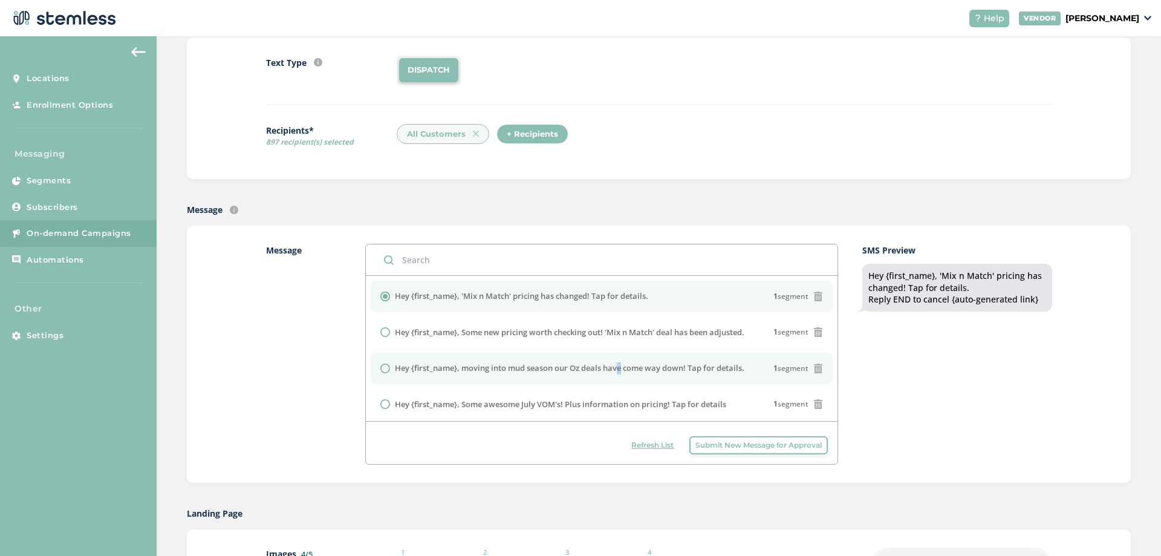
click at [616, 370] on label "Hey {first_name}, moving into mud season our Oz deals have come way down! Tap f…" at bounding box center [570, 368] width 350 height 12
radio input "false"
radio input "true"
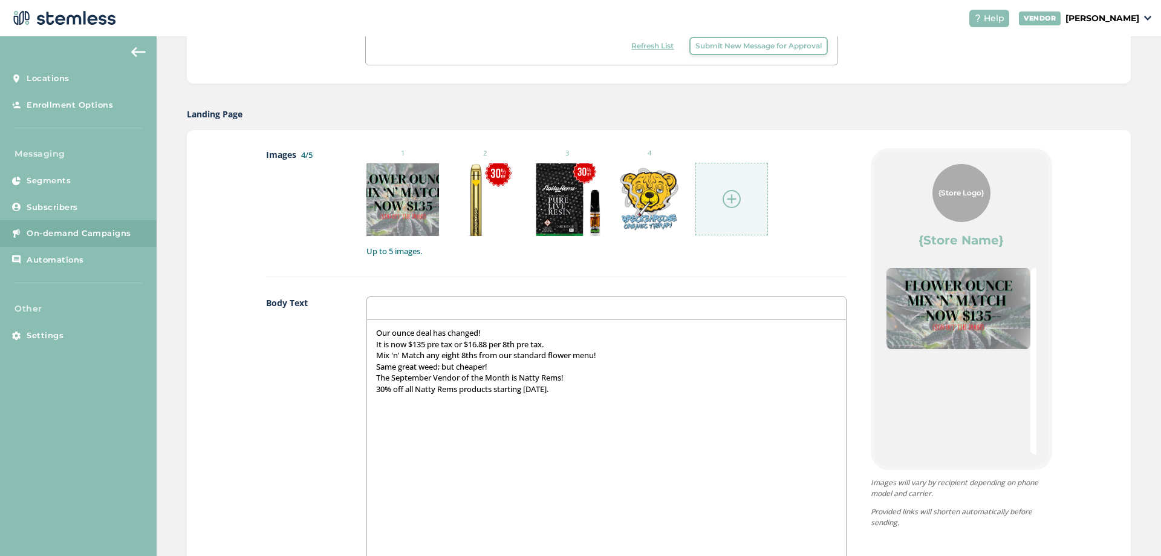
scroll to position [544, 0]
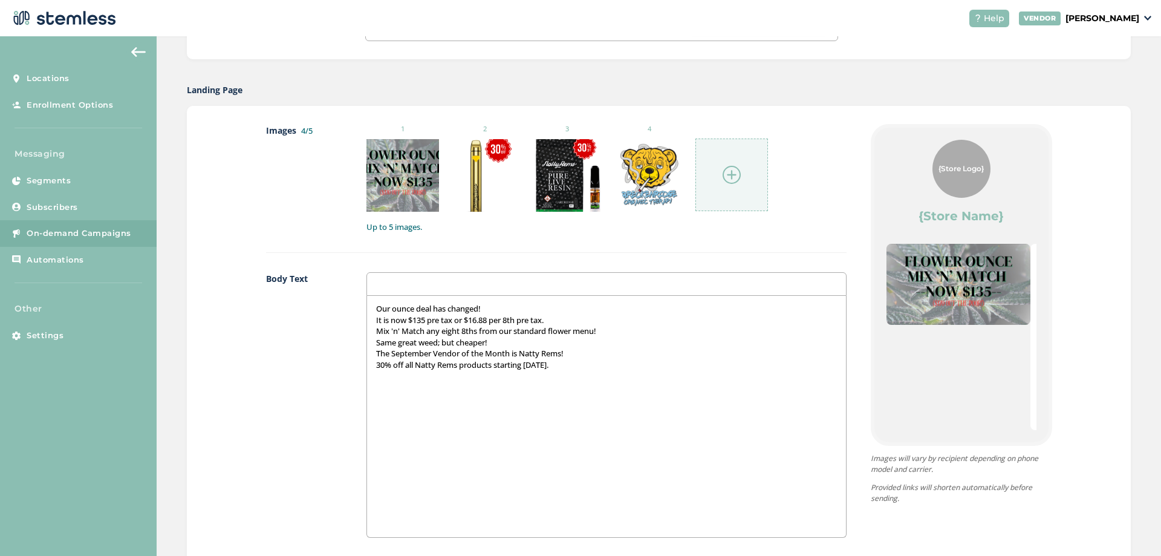
click at [544, 307] on p "Our ounce deal has changed!" at bounding box center [606, 308] width 460 height 11
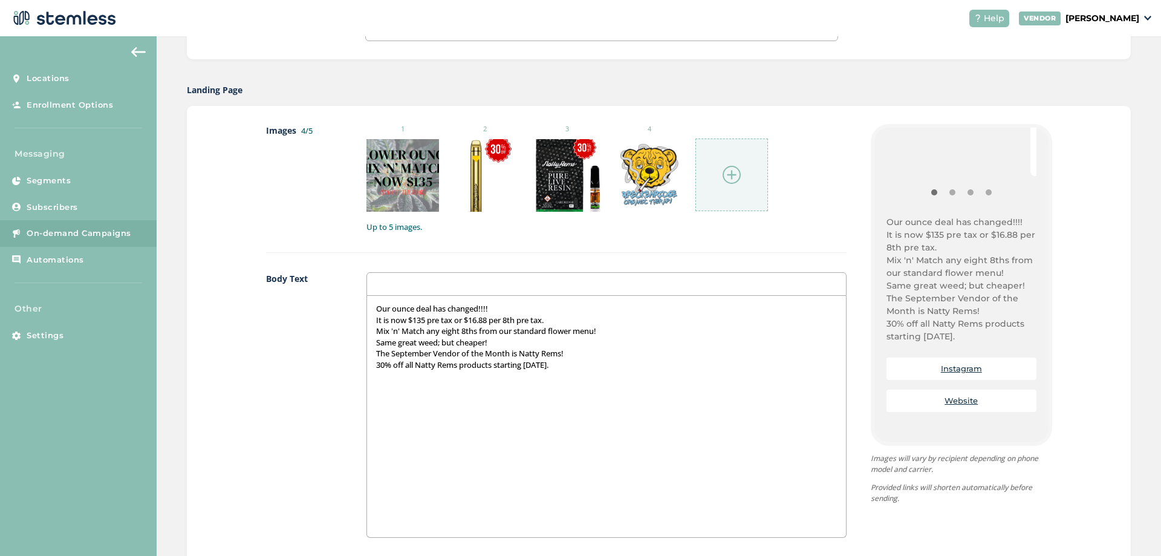
scroll to position [233, 0]
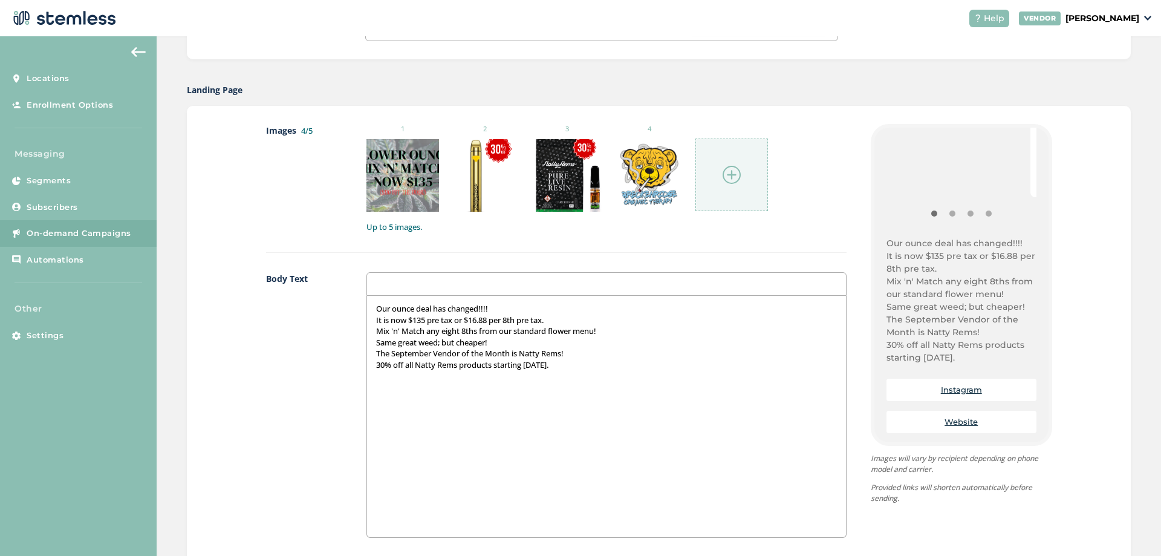
click at [1083, 436] on div "Images 4/5 1 2 3 4 Up to 5 images. Body Text Our ounce deal has changed!!!! It …" at bounding box center [659, 418] width 944 height 625
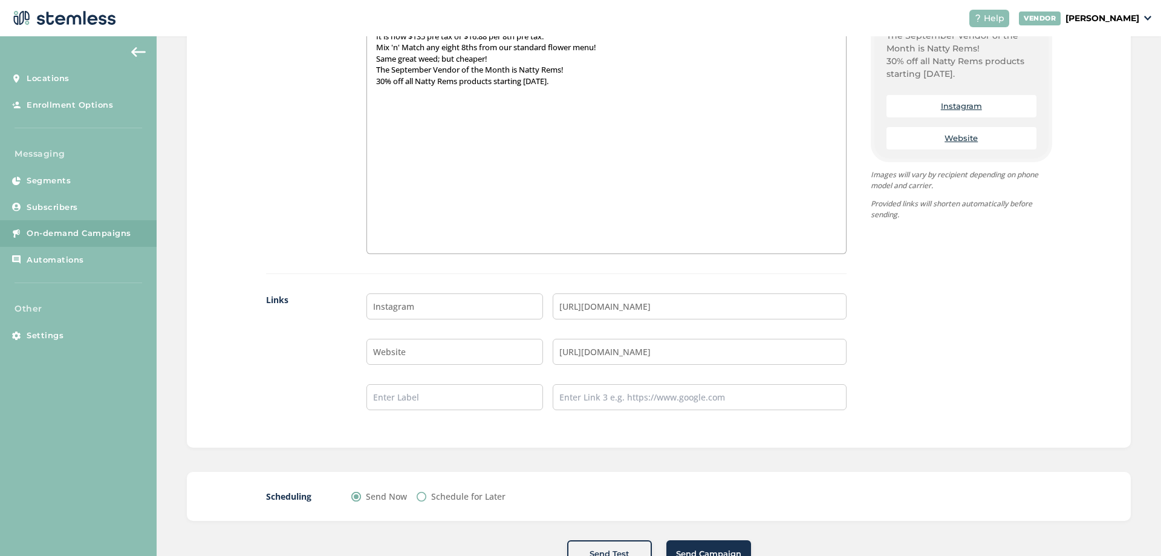
scroll to position [869, 0]
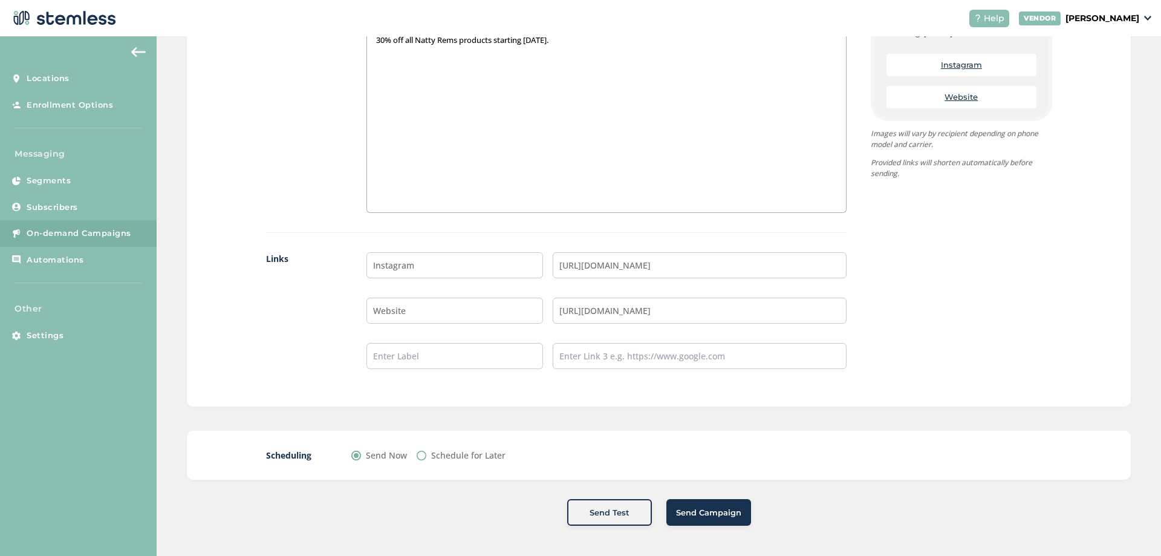
click at [699, 509] on span "Send Campaign" at bounding box center [708, 513] width 65 height 12
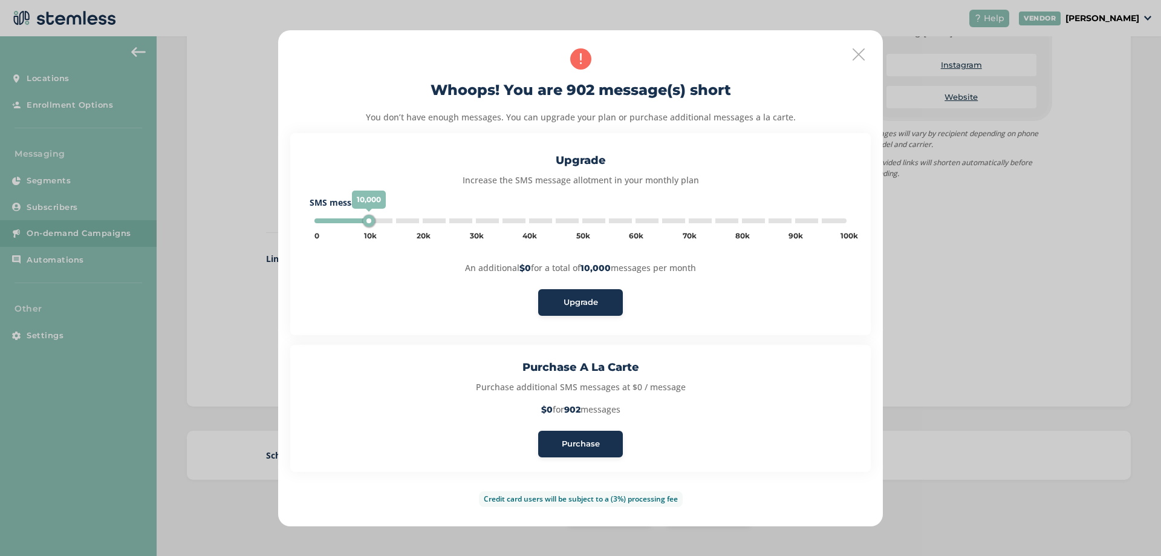
type input "5000"
click at [588, 439] on span "Purchase" at bounding box center [581, 444] width 38 height 12
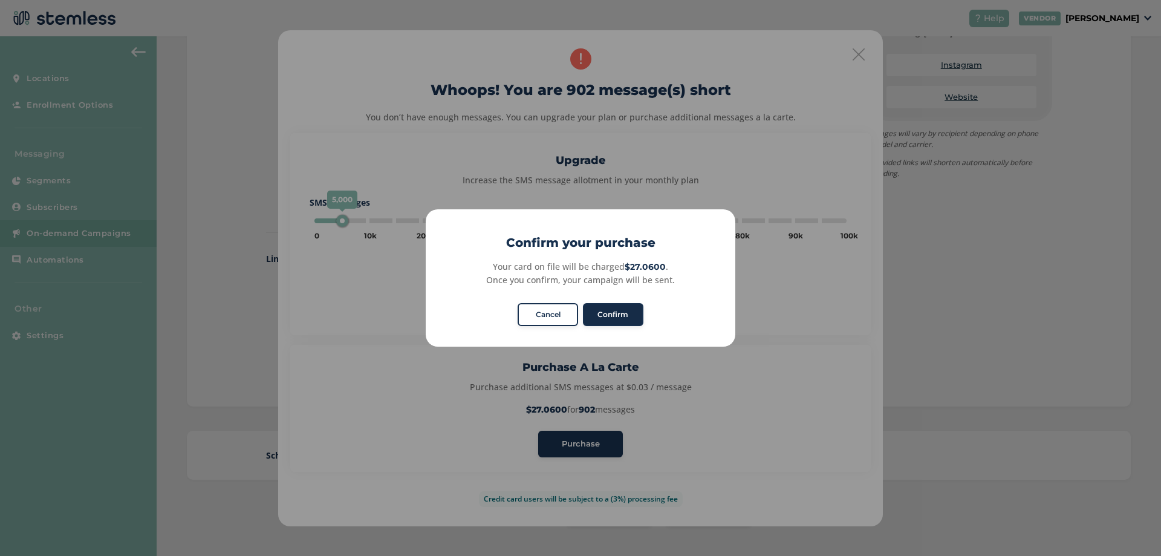
click at [611, 317] on button "Confirm" at bounding box center [613, 314] width 60 height 23
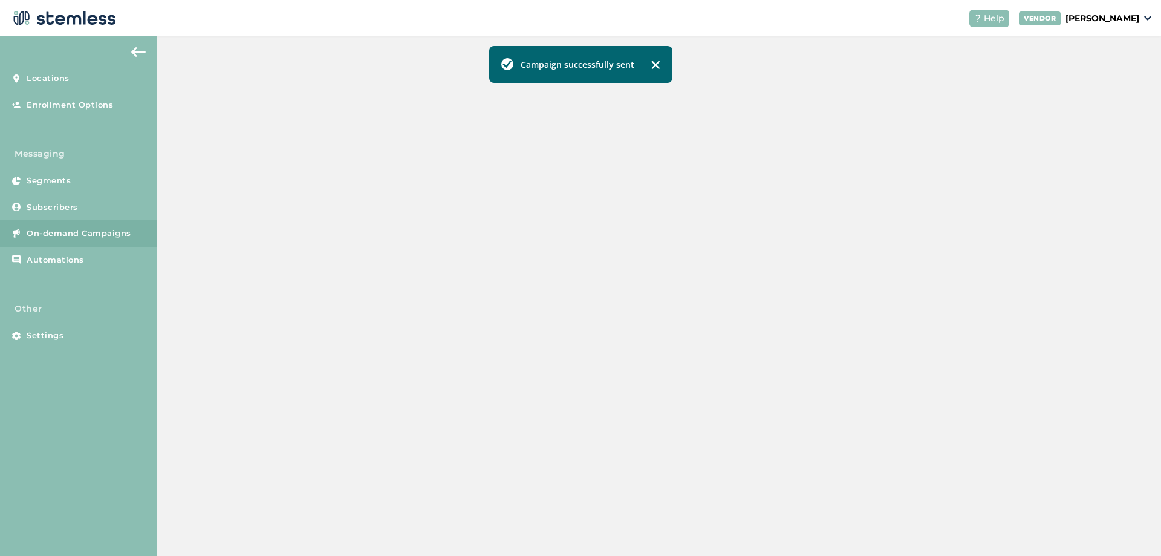
scroll to position [263, 0]
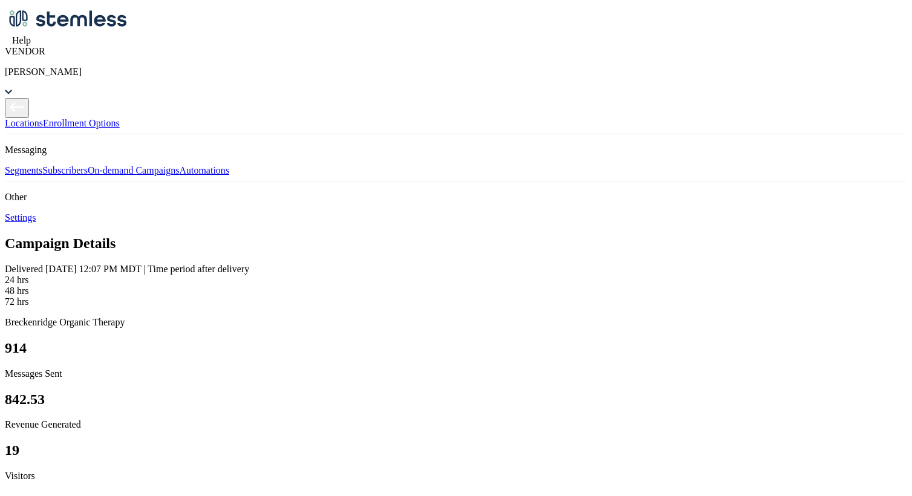
scroll to position [1354, 694]
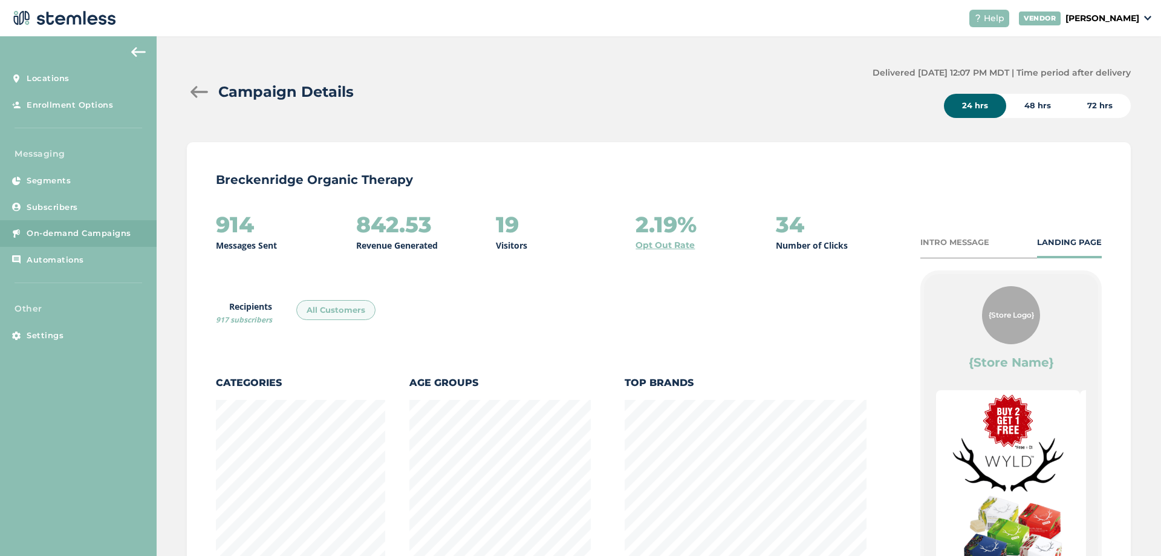
scroll to position [663, 937]
